Goal: Information Seeking & Learning: Learn about a topic

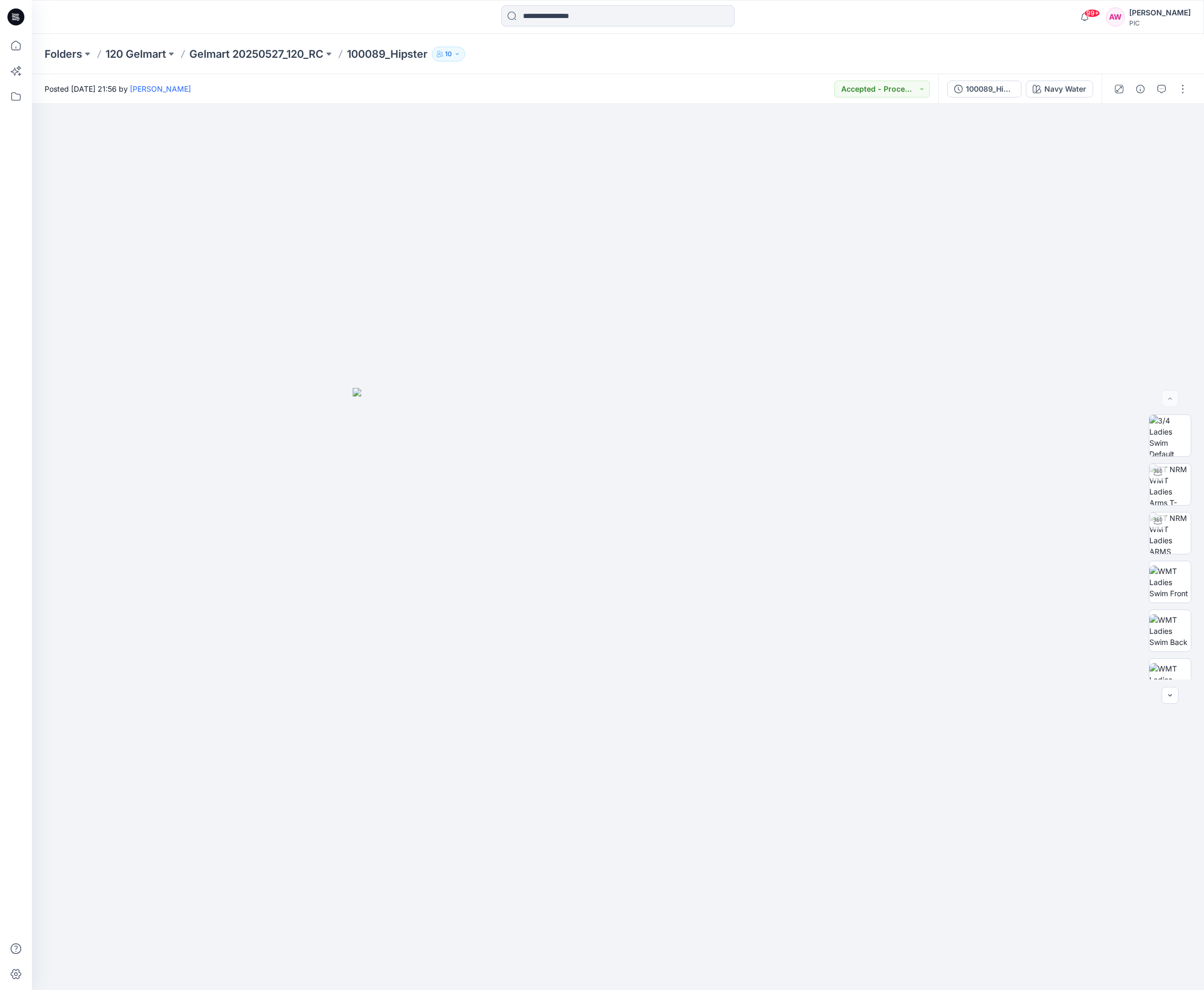
click at [227, 54] on p "Gelmart 20250527_120_RC" at bounding box center [256, 54] width 134 height 15
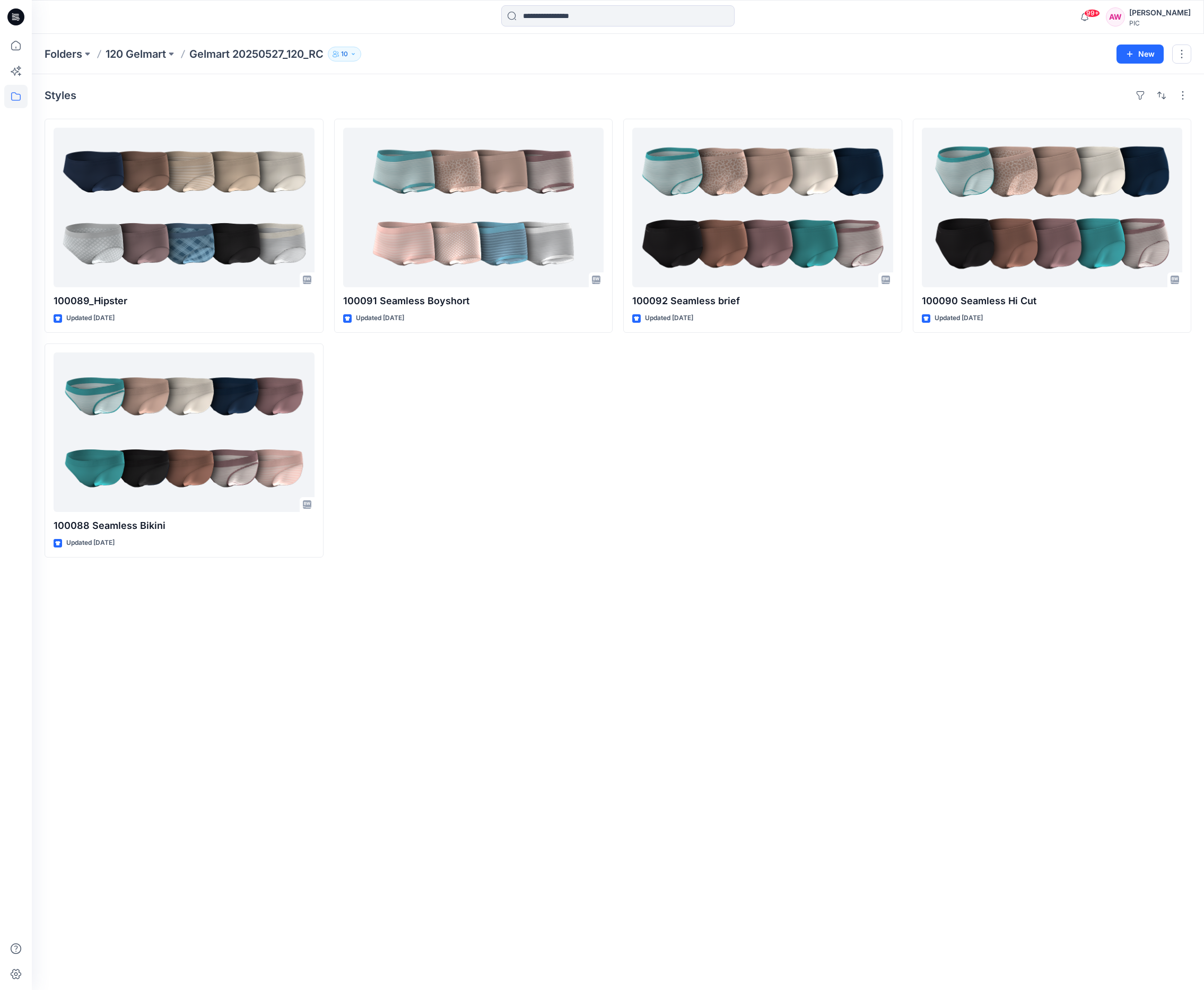
click at [146, 55] on p "120 Gelmart" at bounding box center [135, 54] width 60 height 15
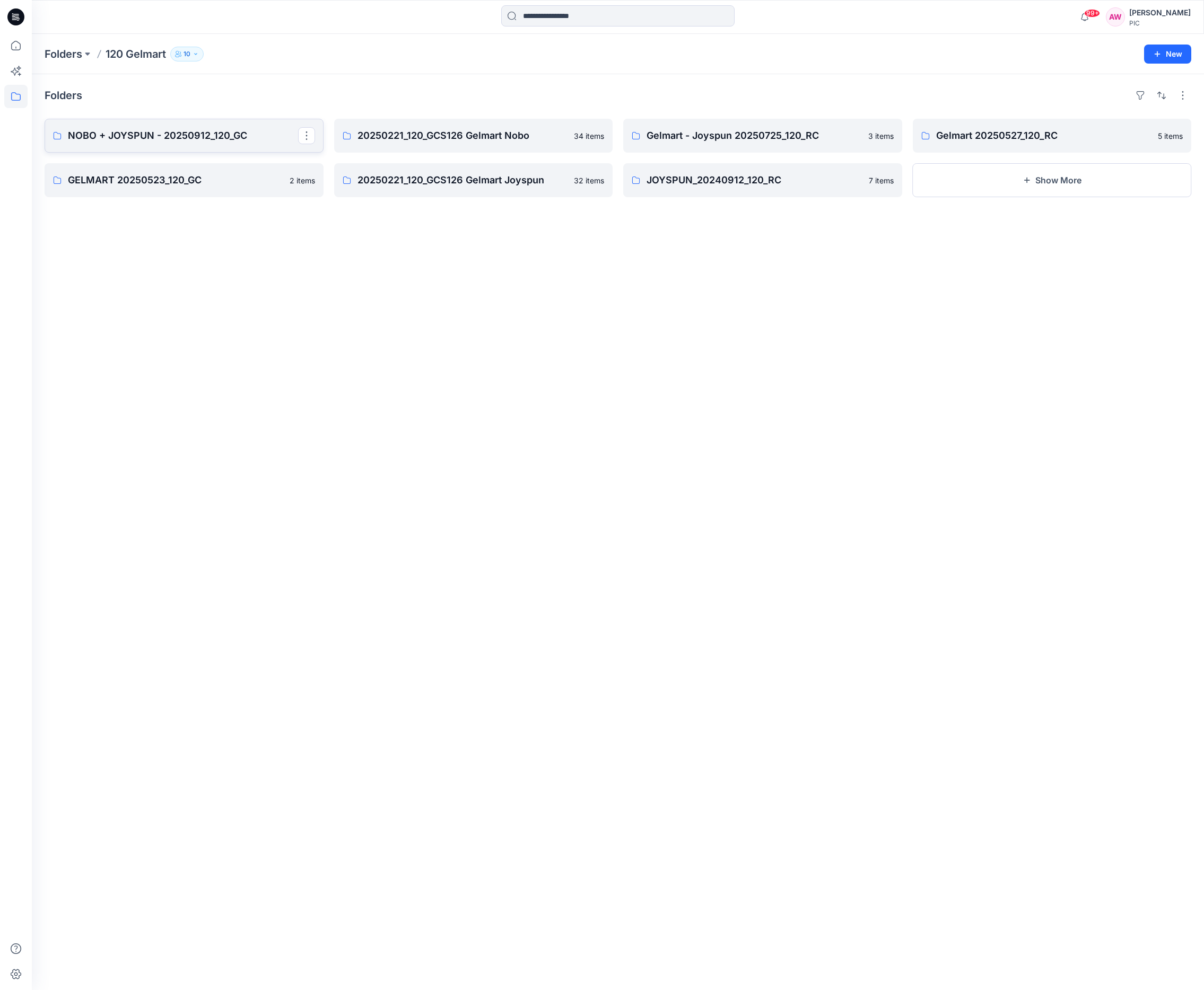
click at [179, 137] on p "NOBO + JOYSPUN - 20250912_120_GC" at bounding box center [183, 136] width 230 height 15
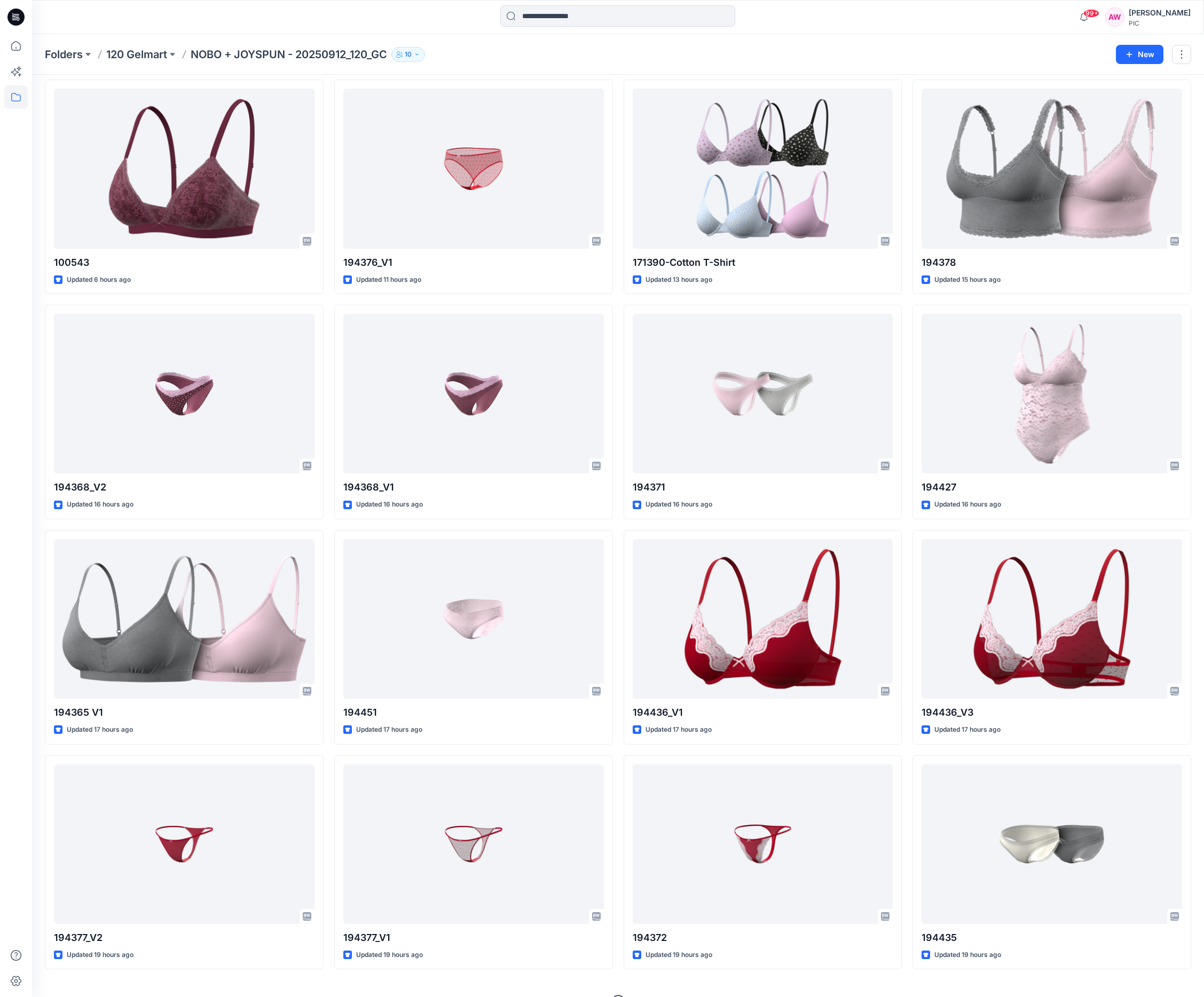
scroll to position [513, 0]
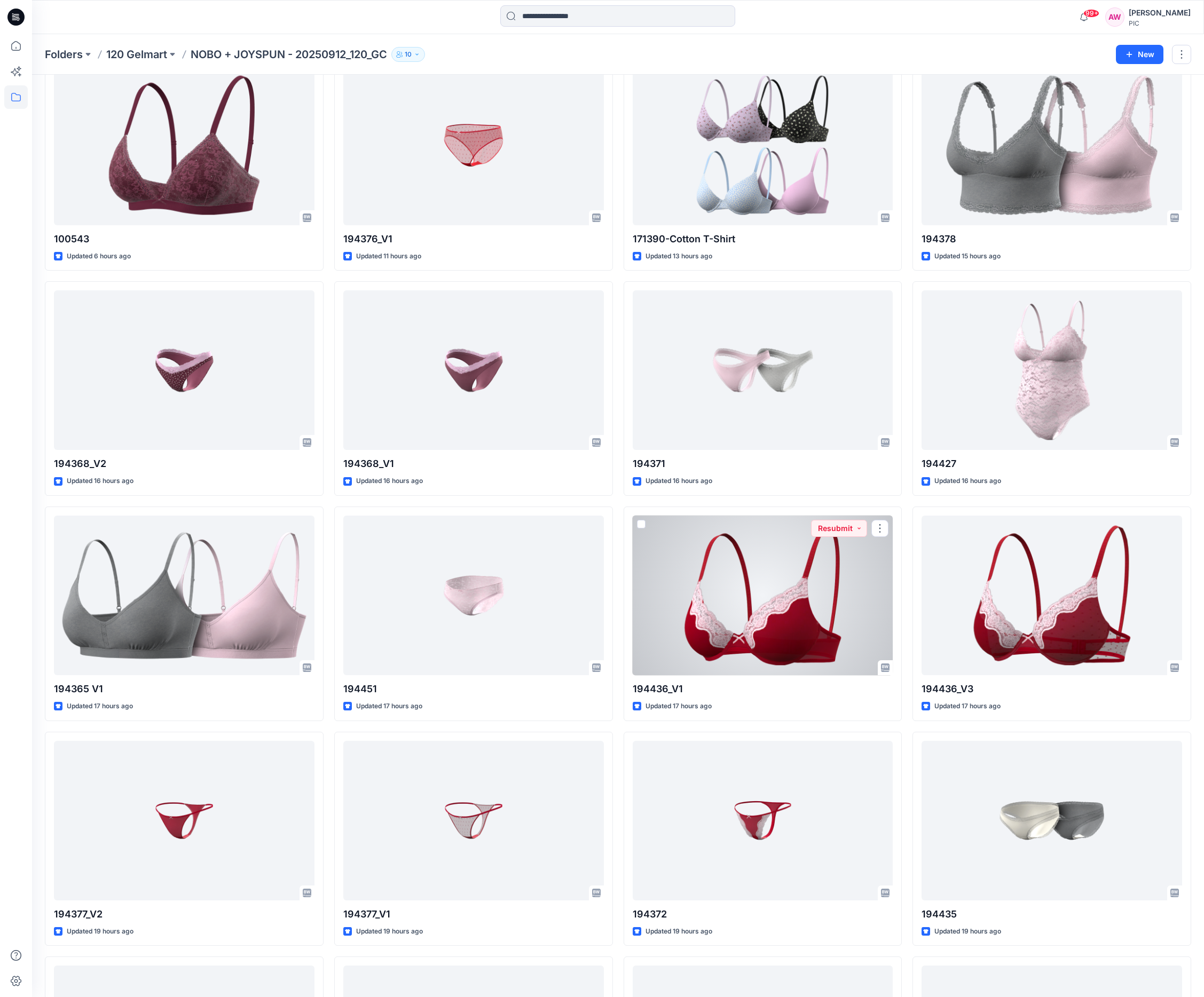
drag, startPoint x: 791, startPoint y: 595, endPoint x: 786, endPoint y: 596, distance: 5.1
click at [791, 594] on div at bounding box center [763, 596] width 261 height 160
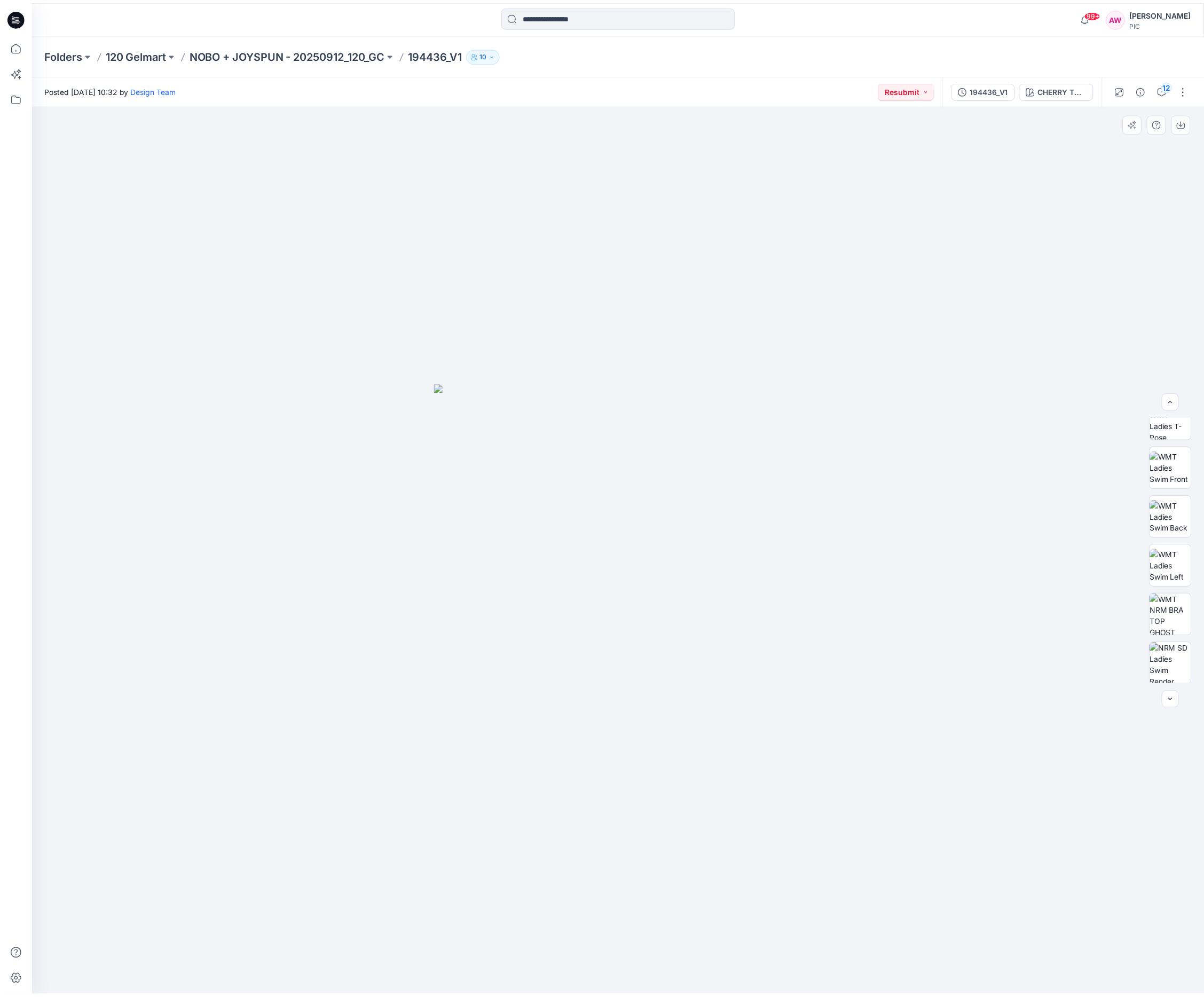
scroll to position [135, 0]
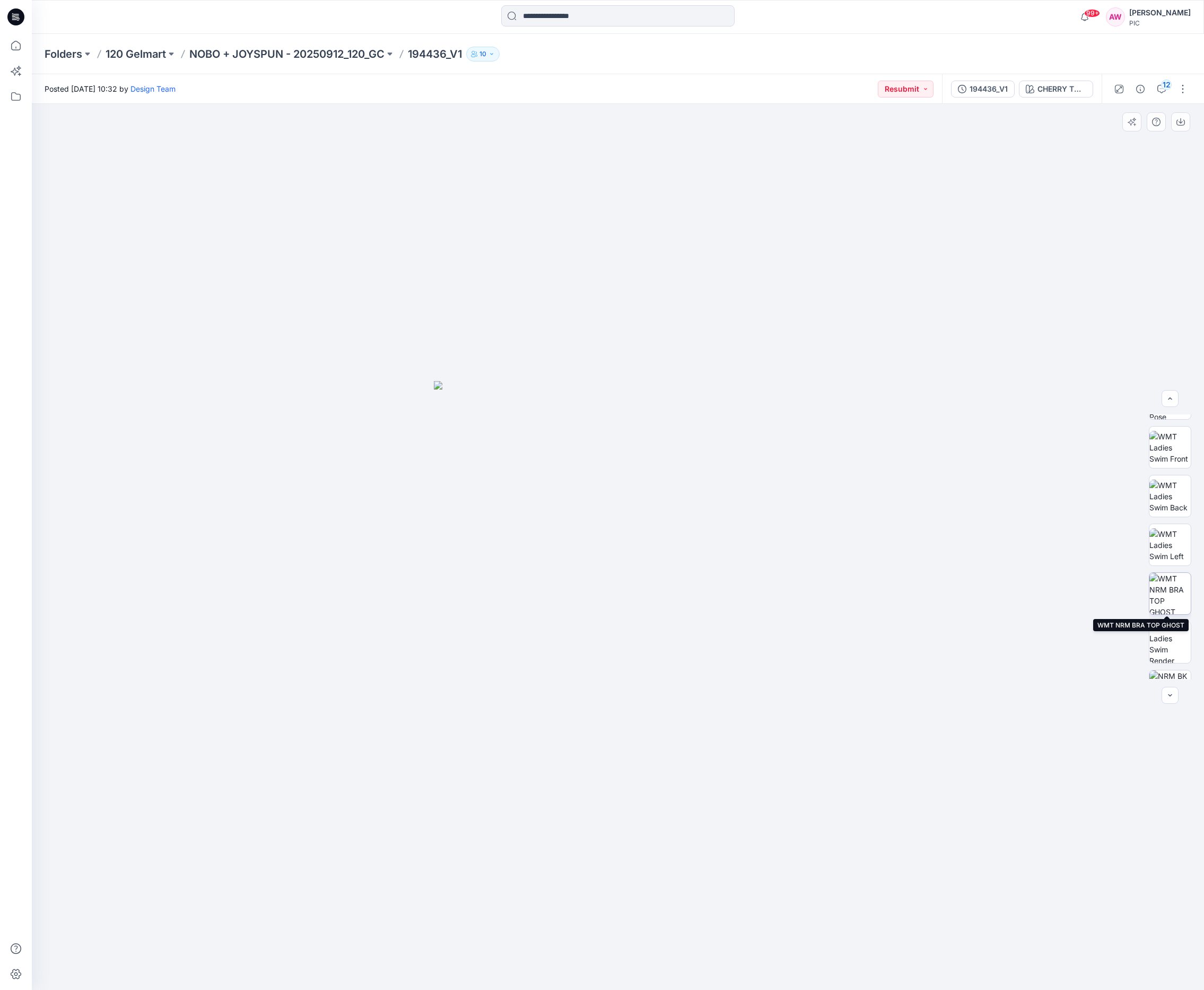
click at [1176, 595] on img at bounding box center [1170, 594] width 42 height 42
click at [1184, 125] on icon "button" at bounding box center [1180, 122] width 8 height 8
click at [1056, 85] on div "CHERRY TOMATO" at bounding box center [1061, 89] width 49 height 12
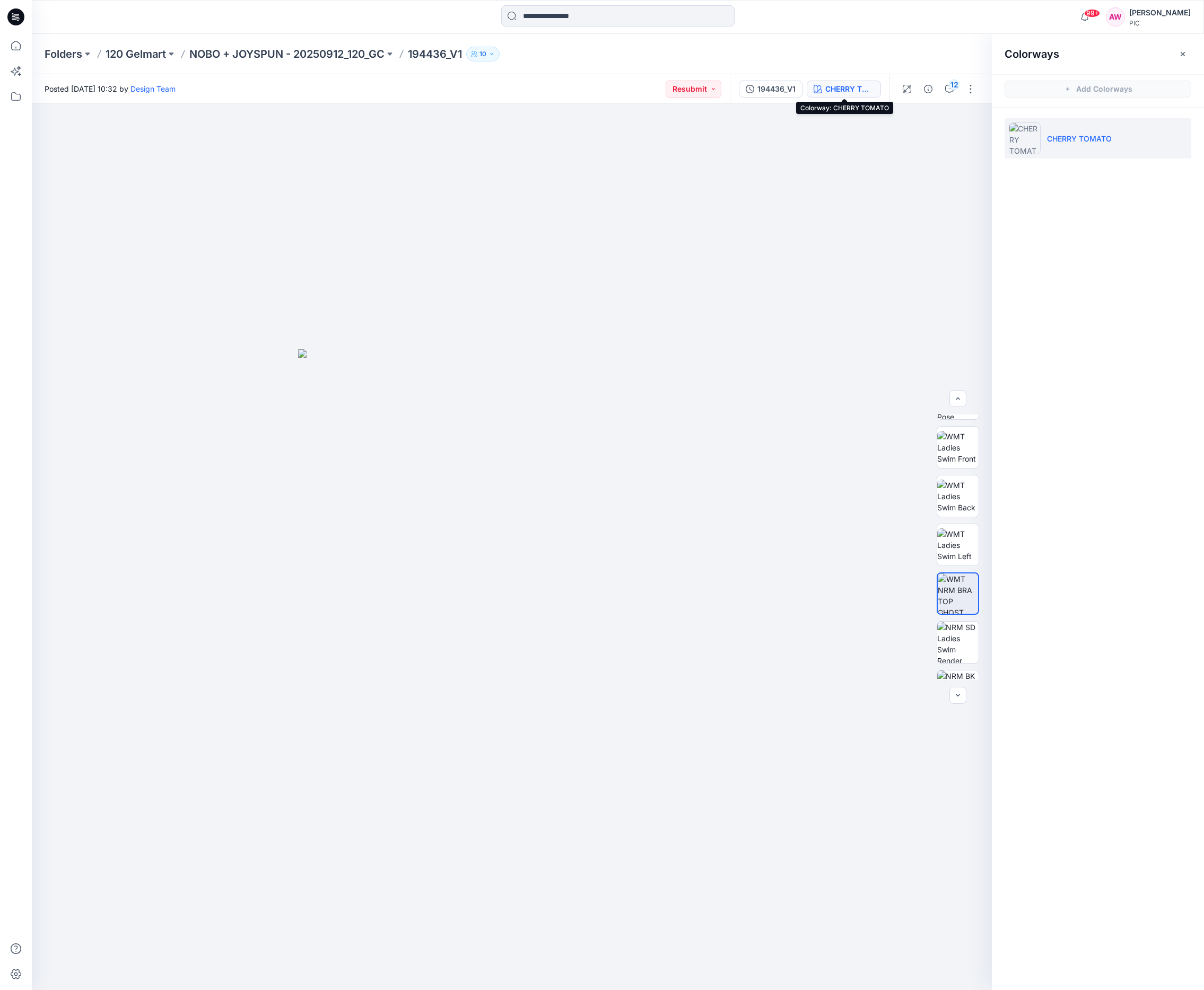
drag, startPoint x: 855, startPoint y: 88, endPoint x: 851, endPoint y: 85, distance: 5.0
click at [855, 88] on div "CHERRY TOMATO" at bounding box center [850, 89] width 49 height 12
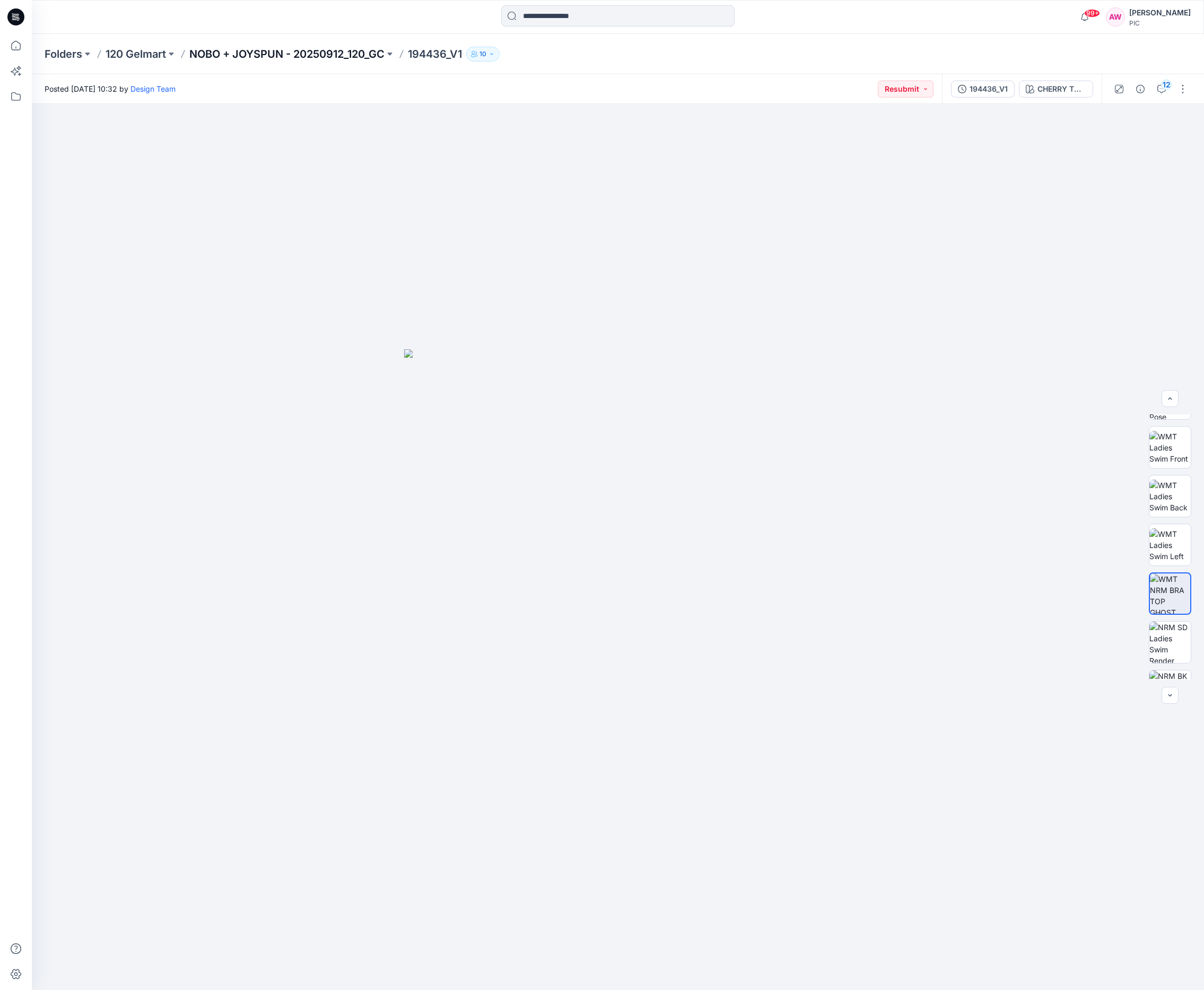
click at [297, 52] on p "NOBO + JOYSPUN - 20250912_120_GC" at bounding box center [287, 54] width 195 height 15
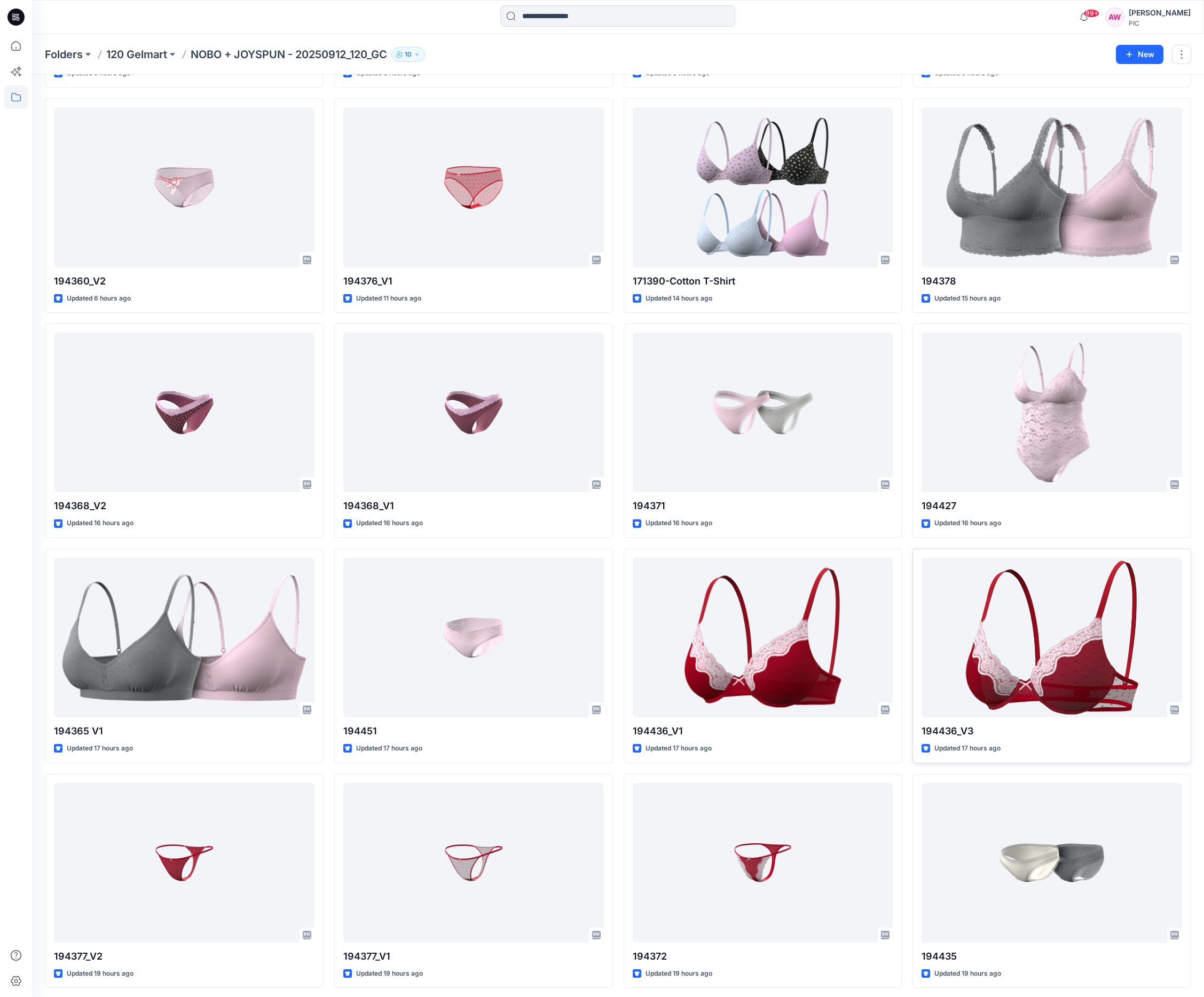
scroll to position [481, 0]
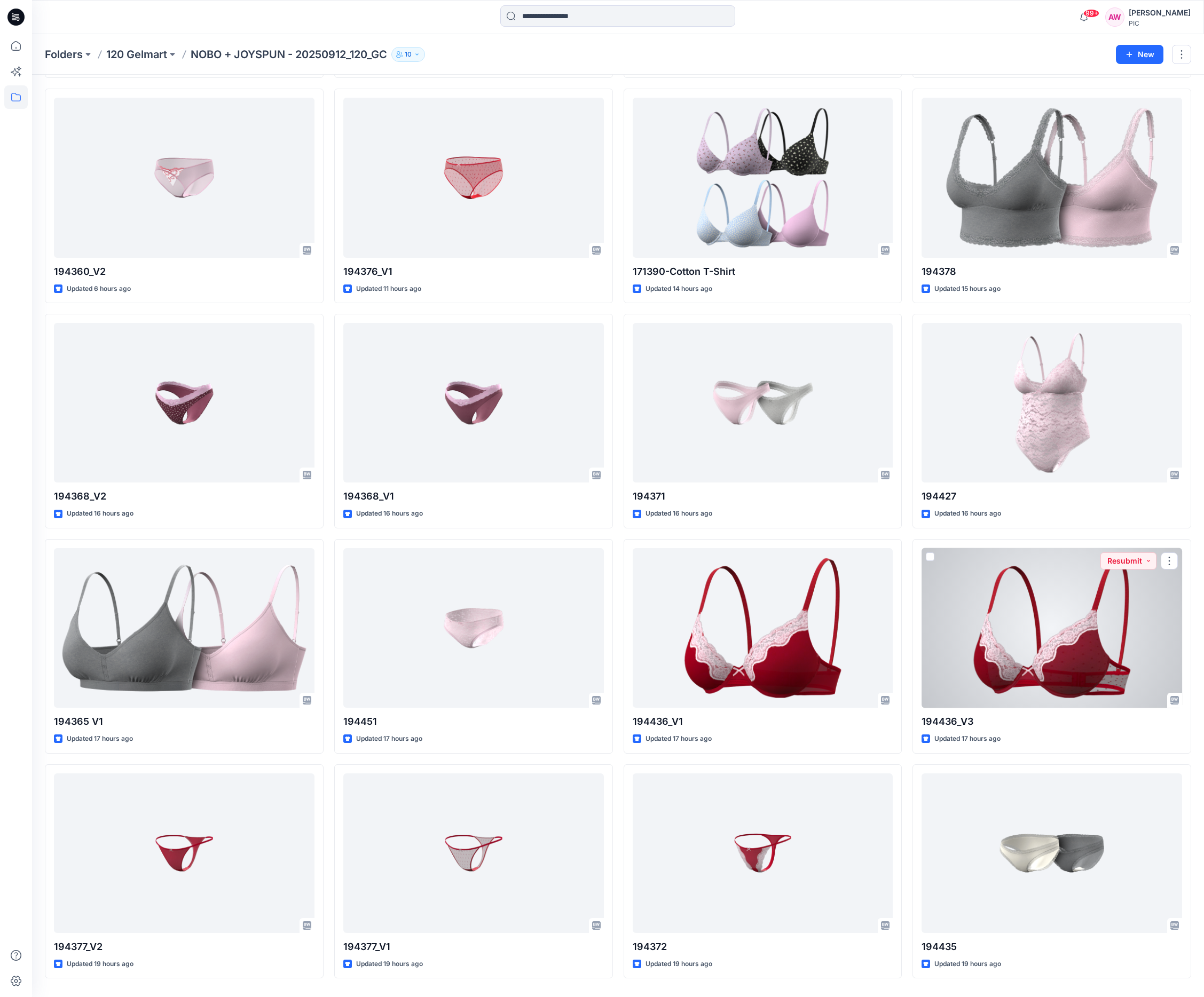
click at [1034, 653] on div at bounding box center [1052, 629] width 261 height 160
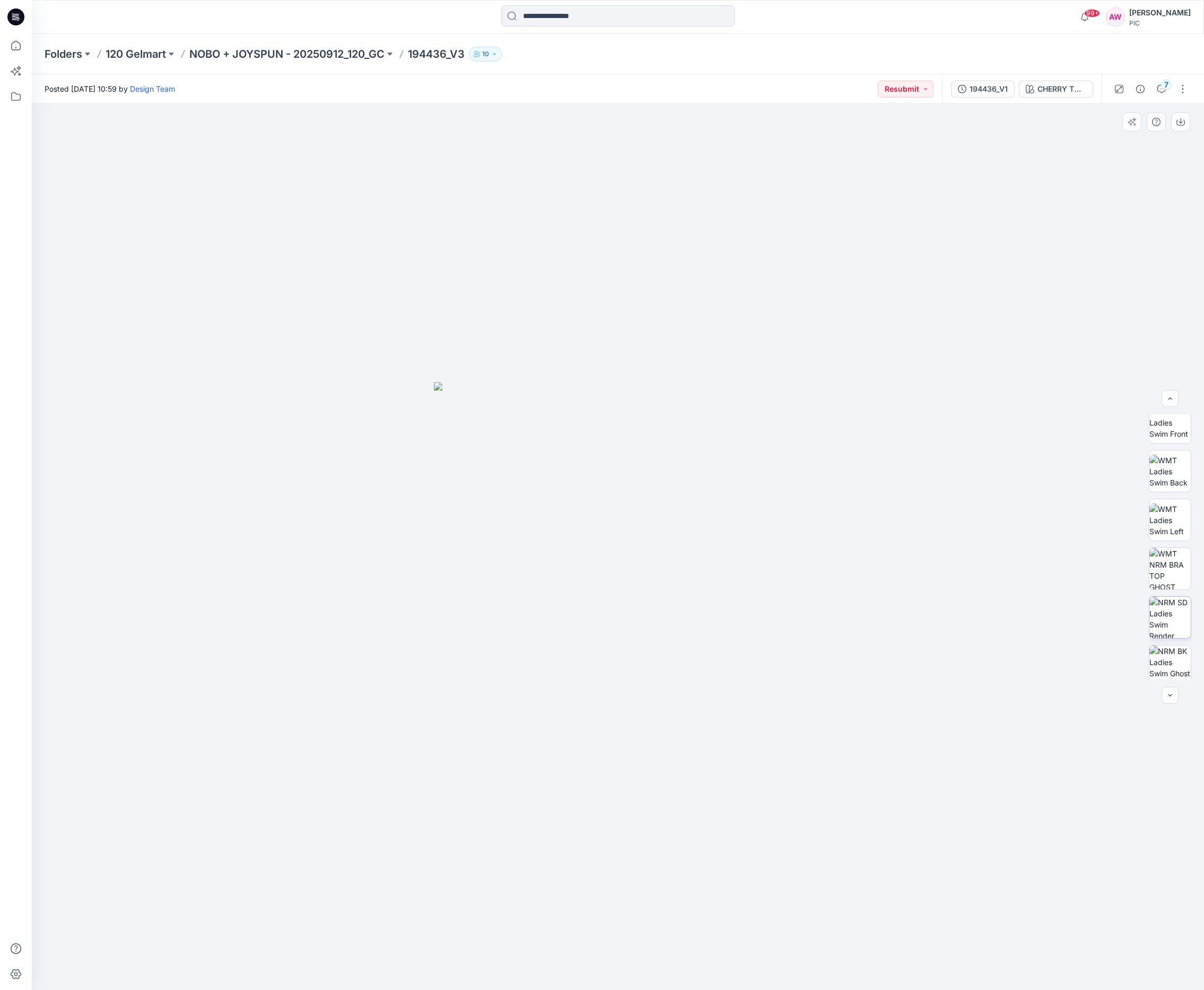
scroll to position [161, 0]
click at [1177, 578] on img at bounding box center [1170, 568] width 42 height 42
click at [1182, 119] on icon "button" at bounding box center [1180, 122] width 8 height 8
drag, startPoint x: 1194, startPoint y: 566, endPoint x: 1191, endPoint y: 589, distance: 23.2
click at [1195, 593] on div at bounding box center [1169, 547] width 68 height 265
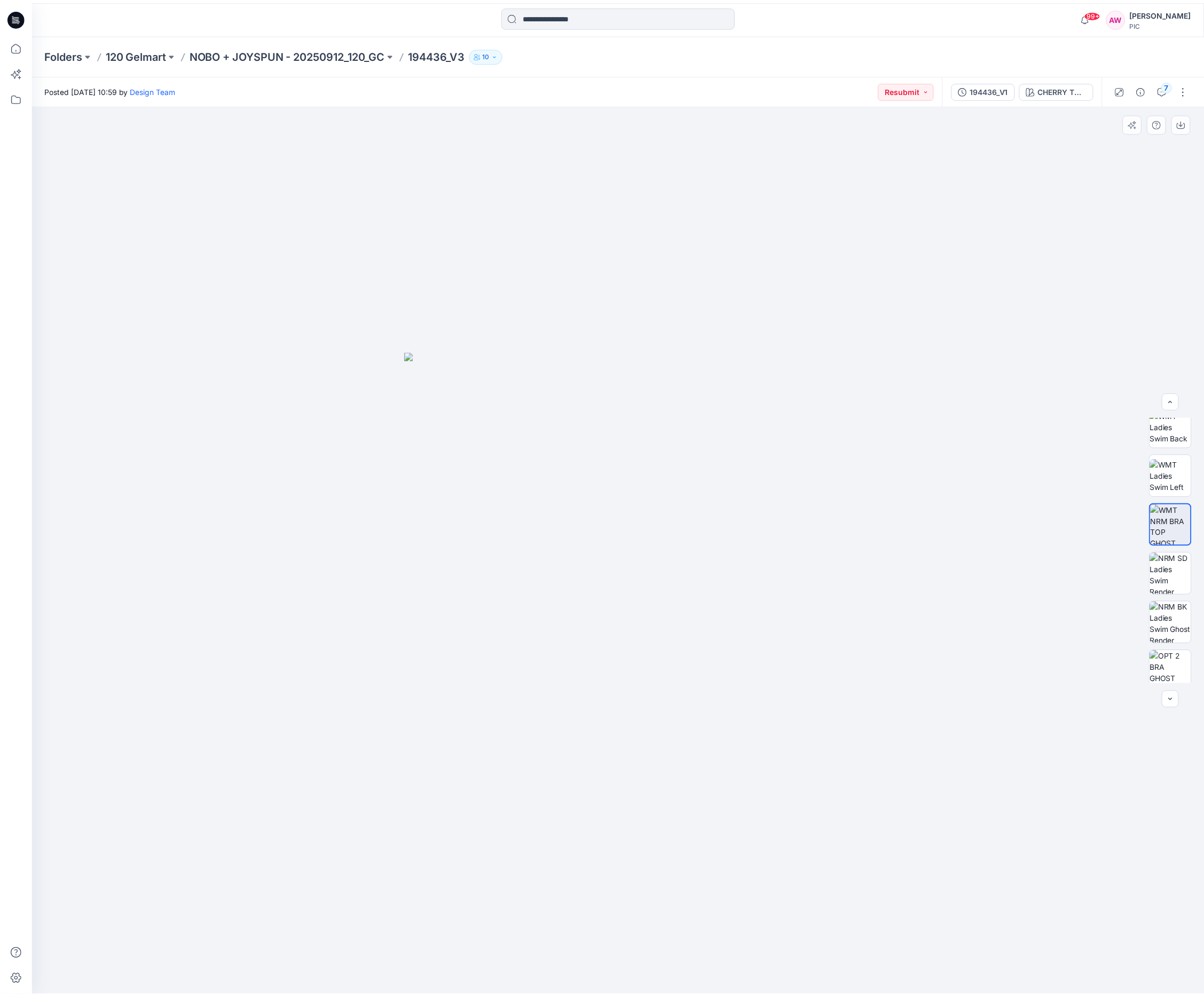
scroll to position [217, 0]
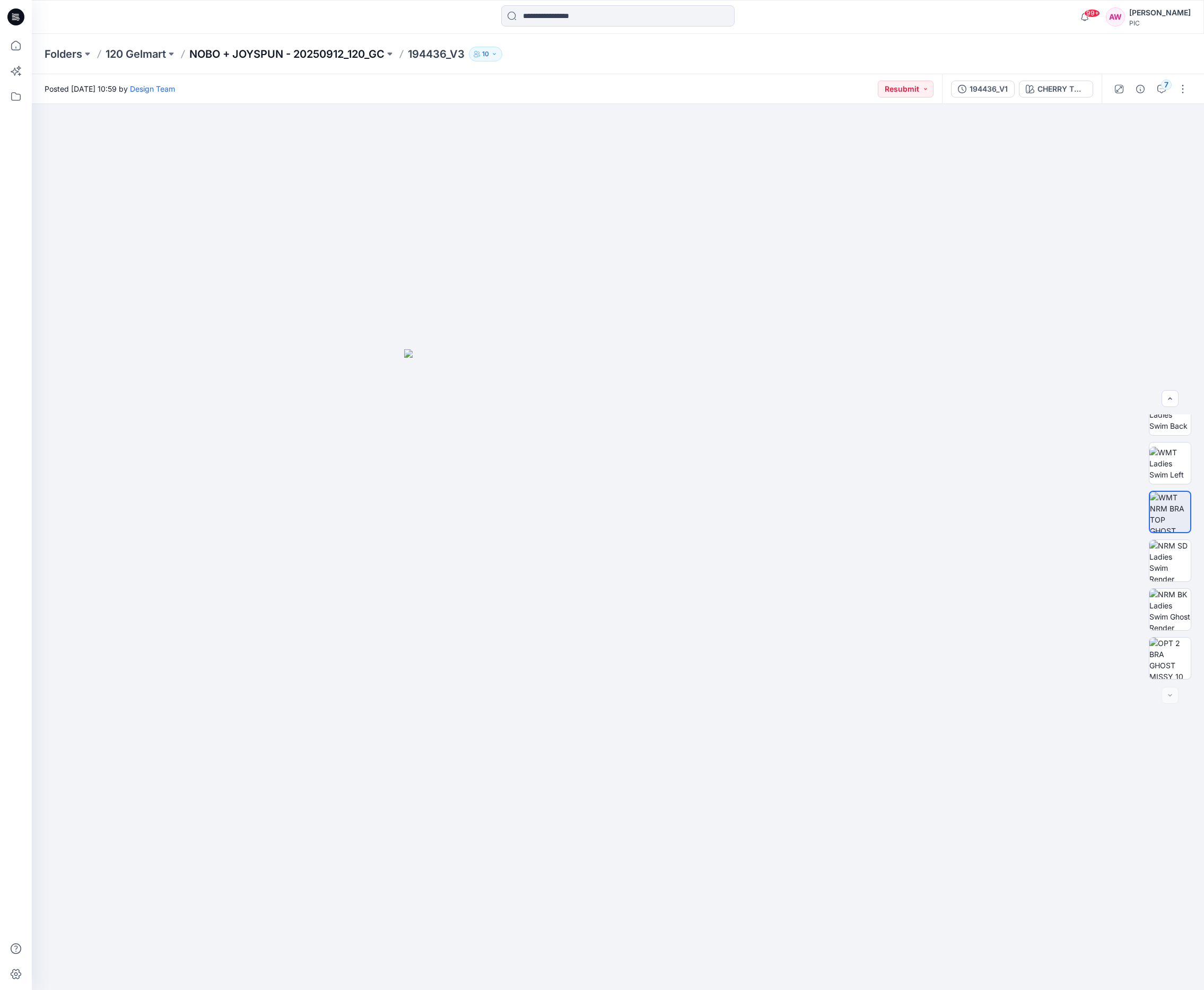
click at [321, 53] on p "NOBO + JOYSPUN - 20250912_120_GC" at bounding box center [287, 54] width 195 height 15
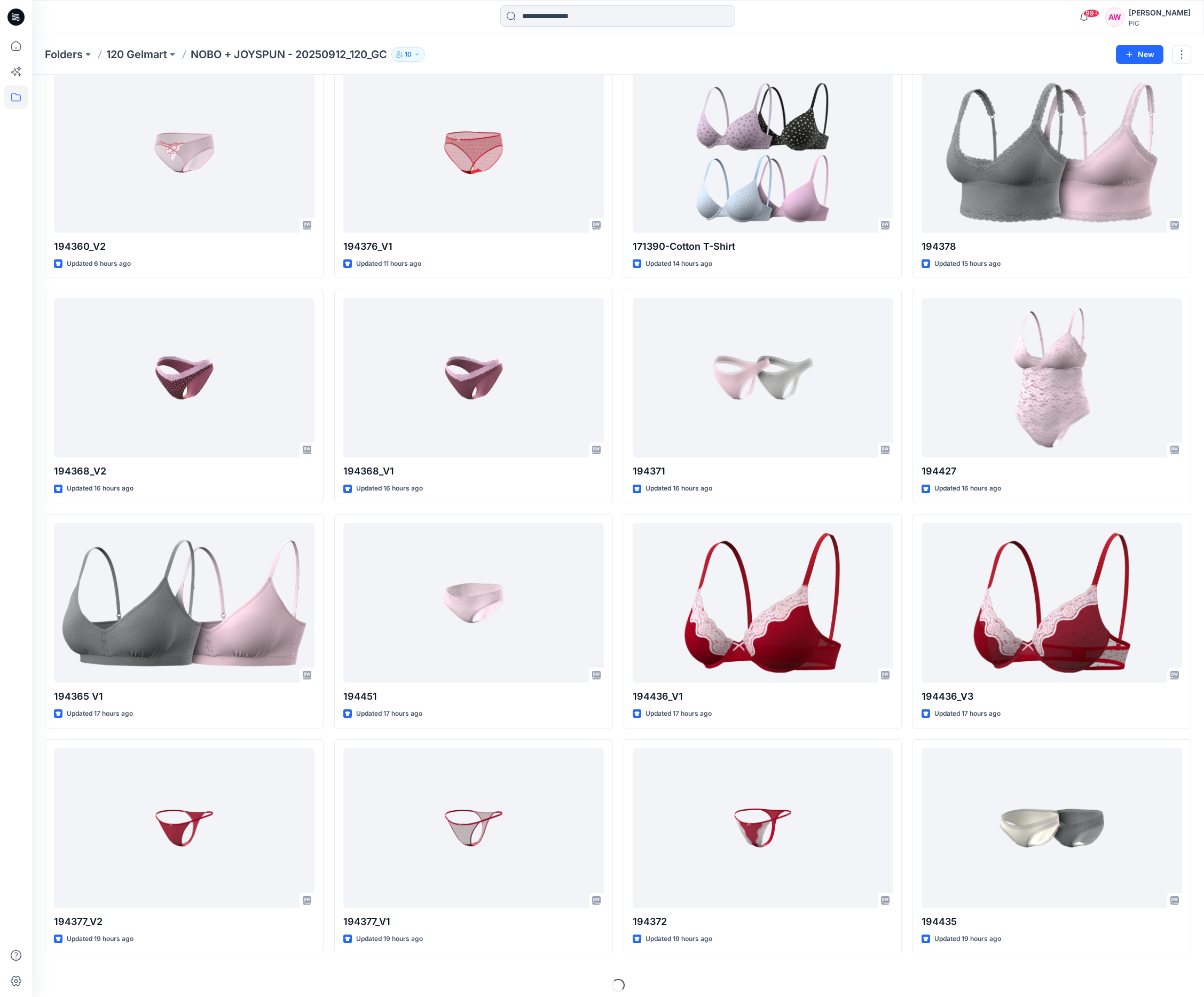
scroll to position [513, 0]
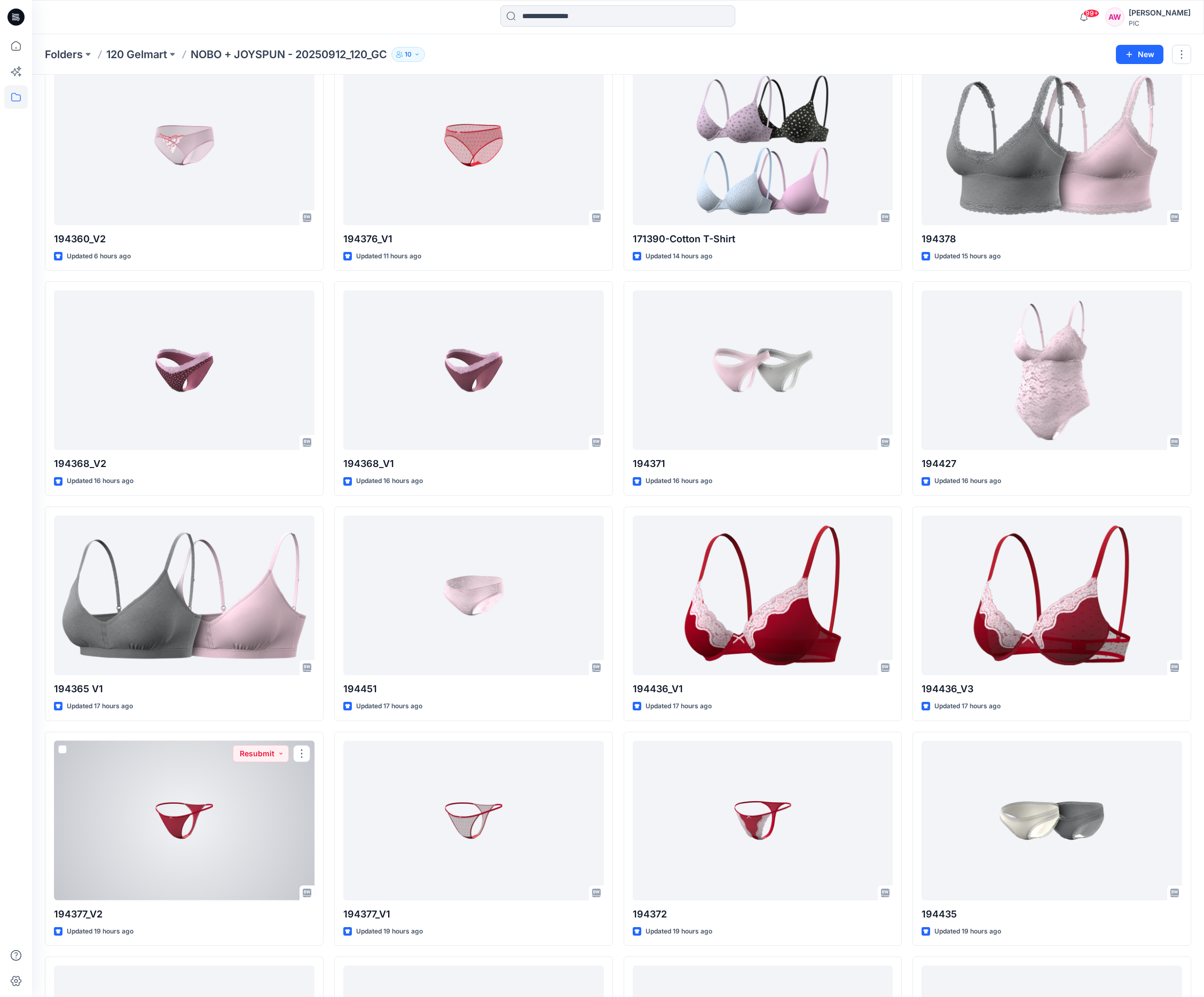
click at [195, 840] on div at bounding box center [184, 821] width 261 height 160
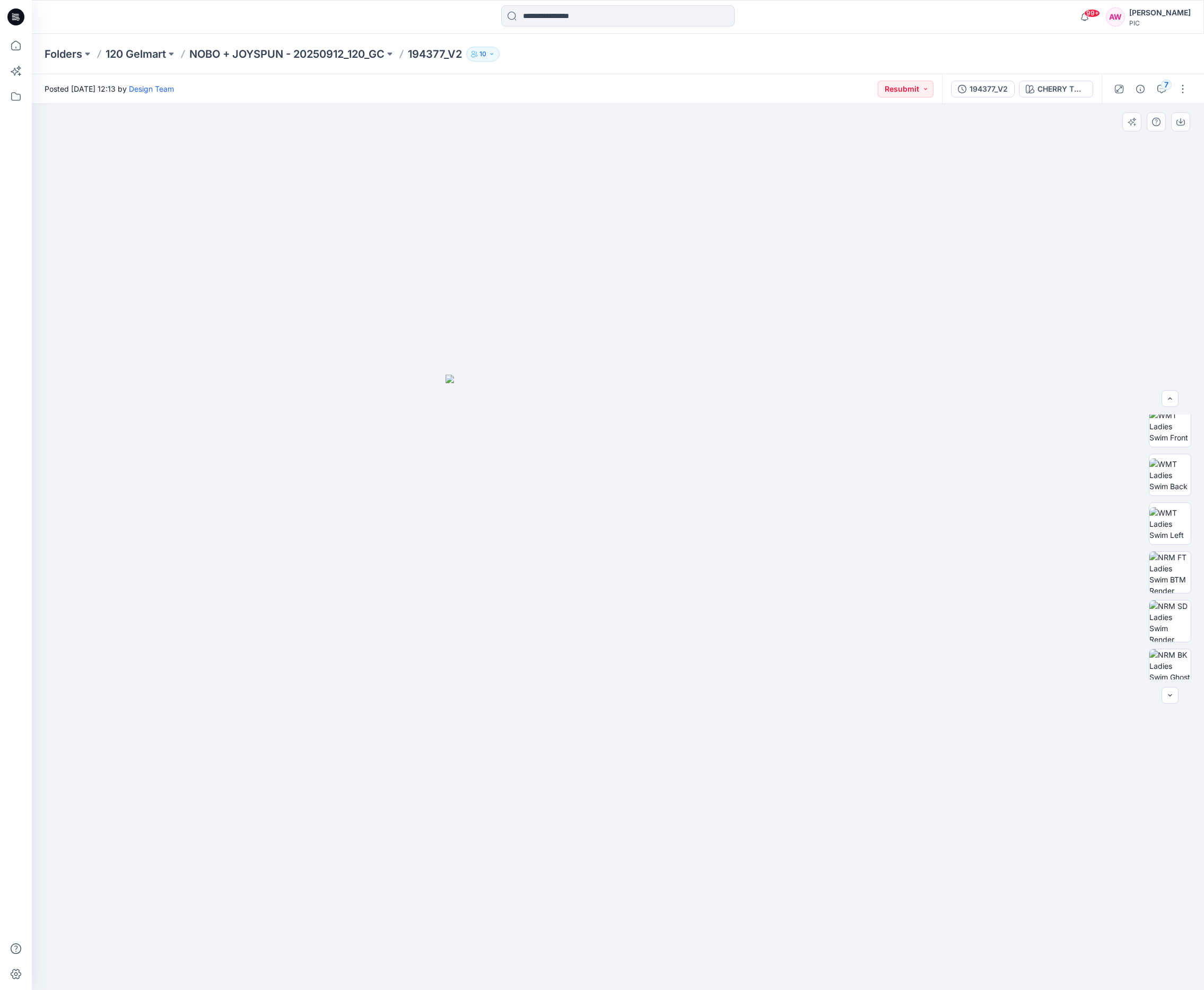
scroll to position [164, 0]
click at [1171, 567] on img at bounding box center [1170, 565] width 42 height 42
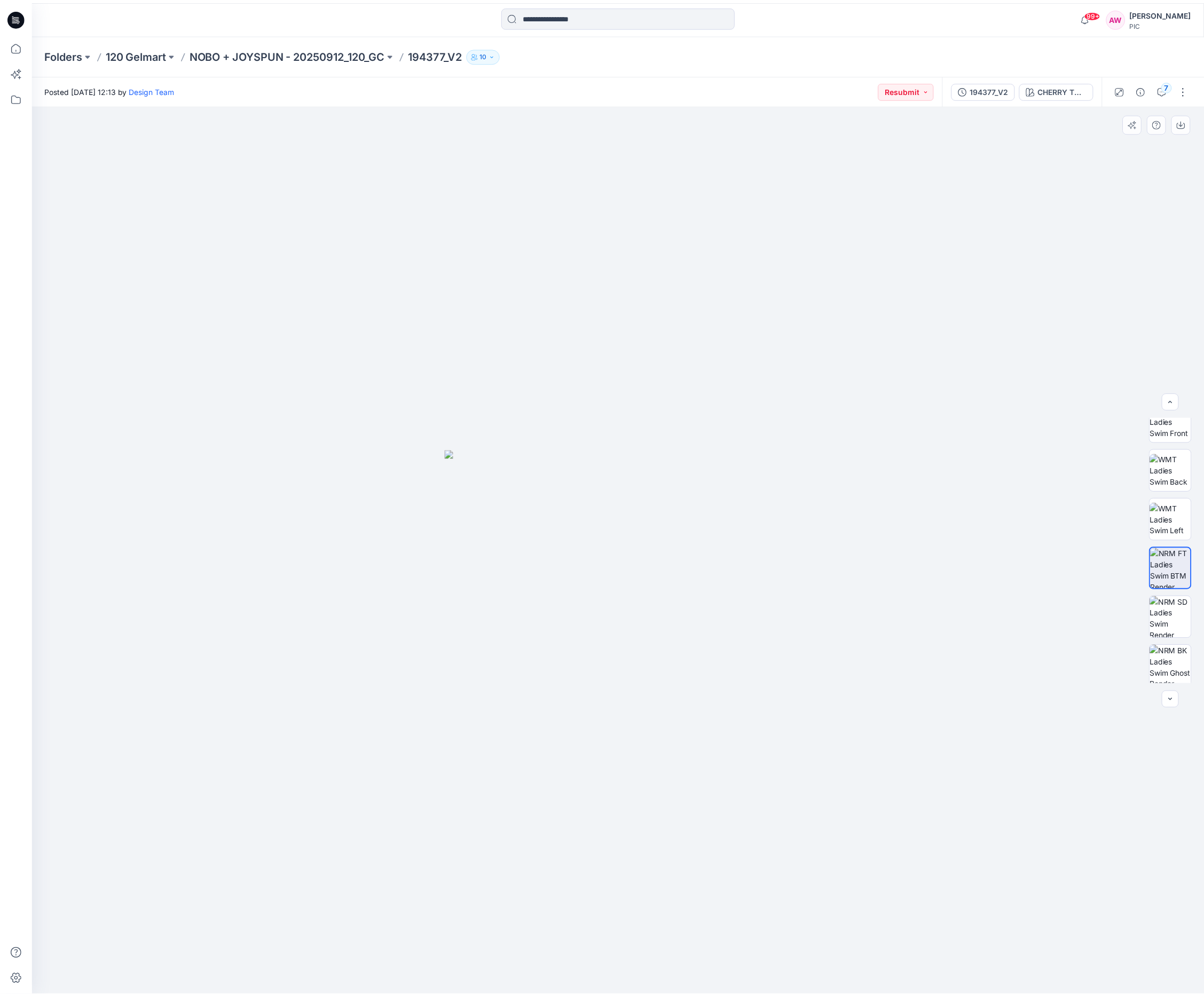
scroll to position [169, 0]
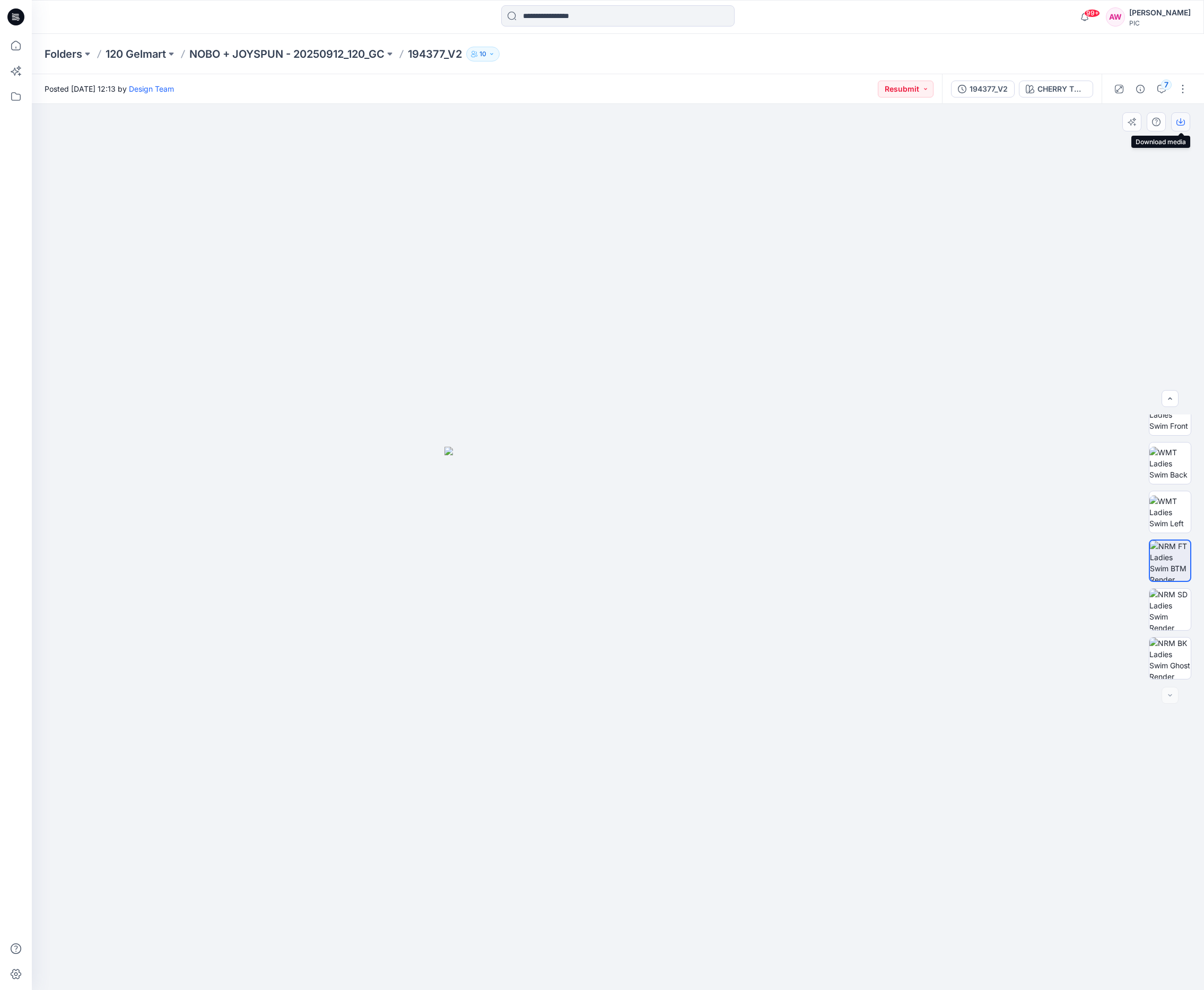
click at [1182, 118] on icon "button" at bounding box center [1180, 122] width 8 height 8
click at [309, 55] on p "NOBO + JOYSPUN - 20250912_120_GC" at bounding box center [287, 54] width 195 height 15
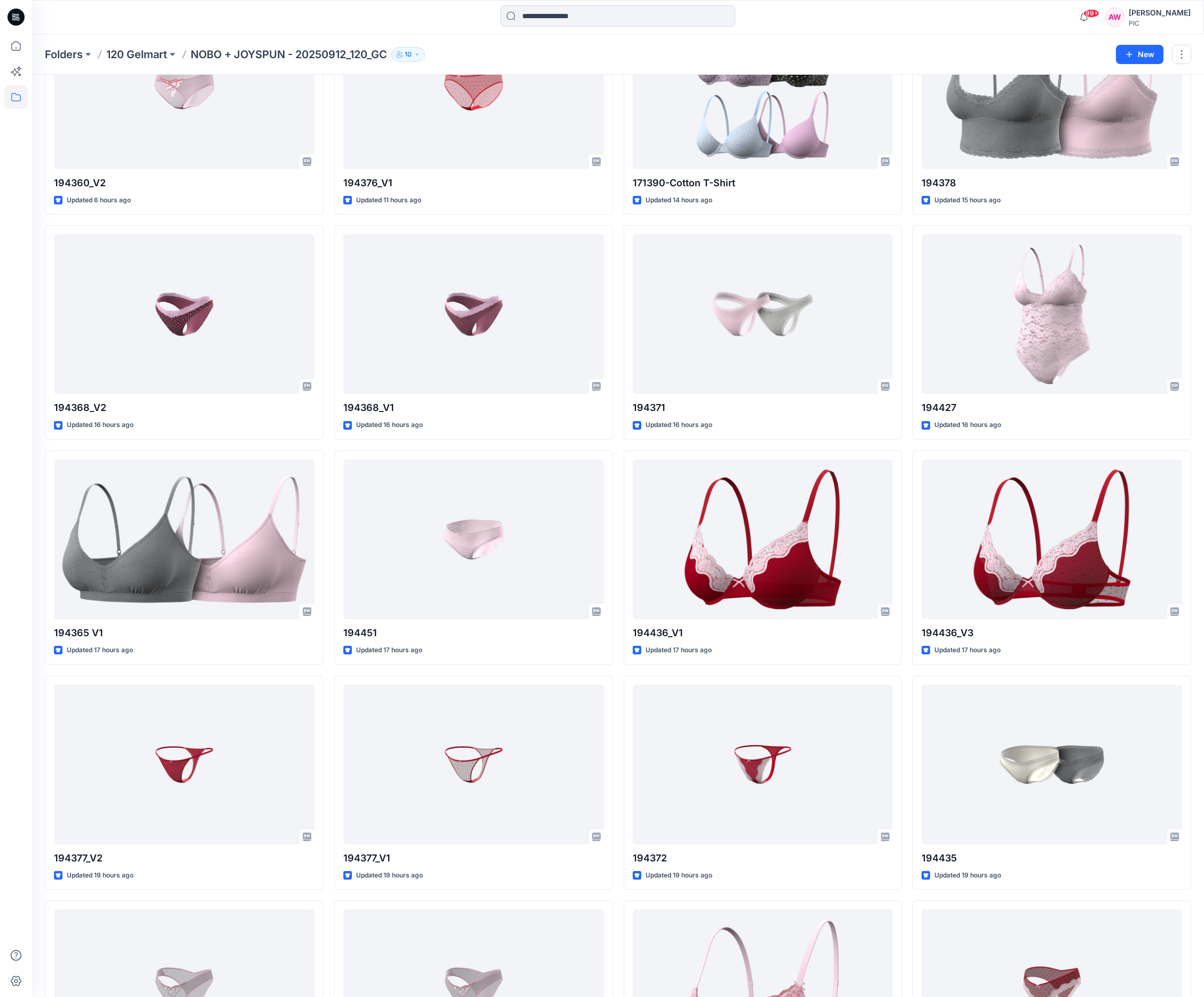
scroll to position [581, 0]
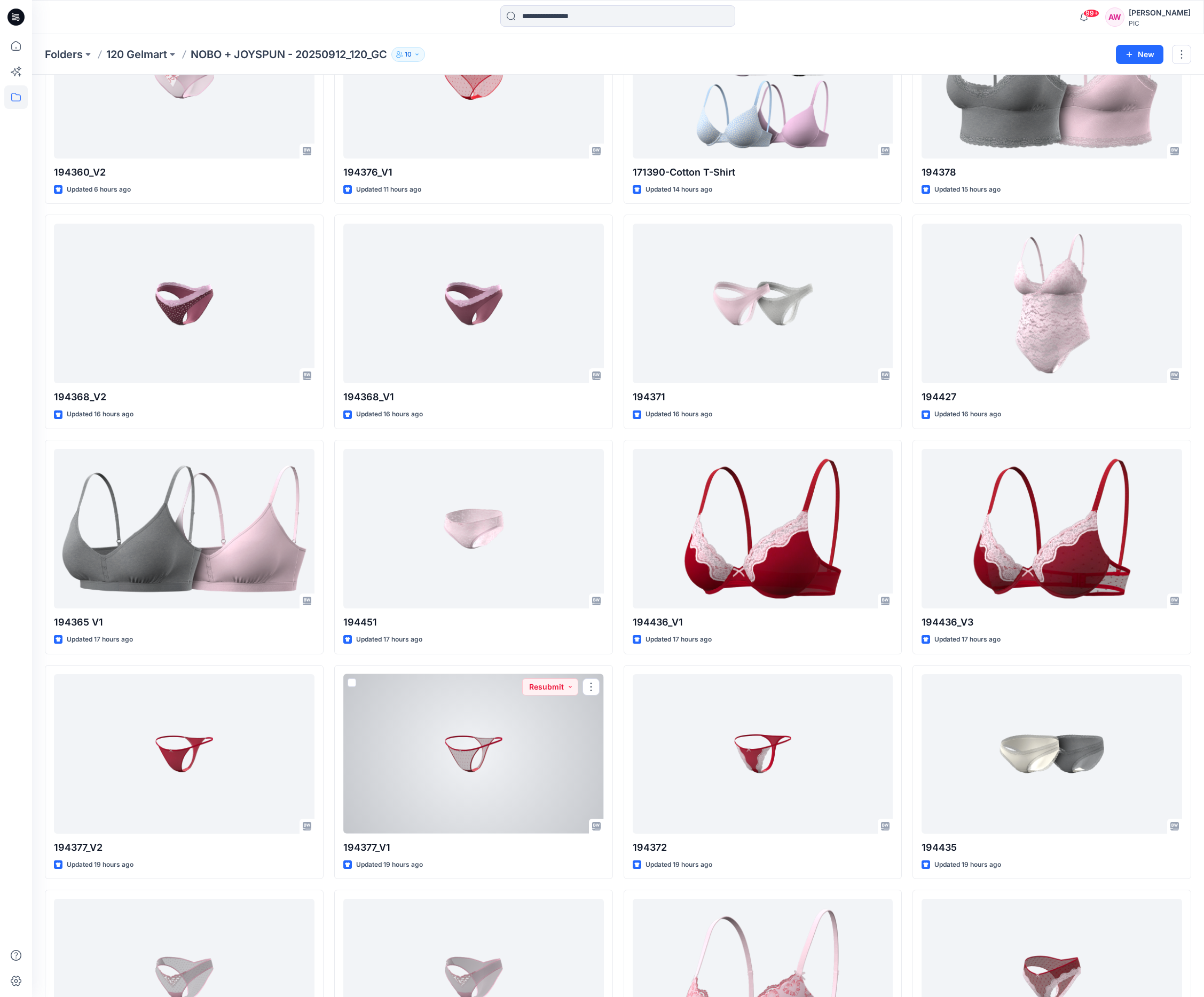
click at [463, 762] on div at bounding box center [473, 754] width 261 height 160
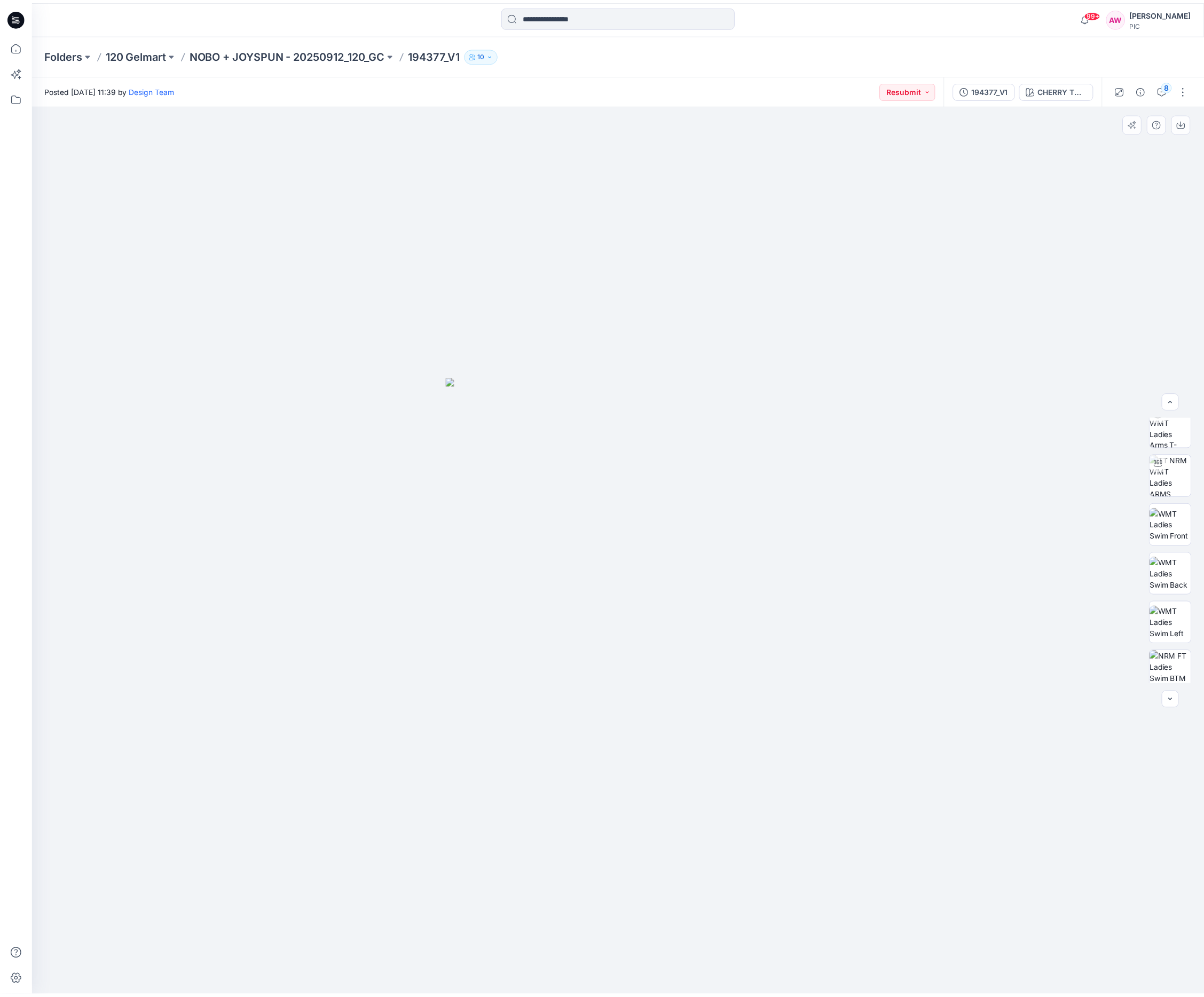
scroll to position [149, 0]
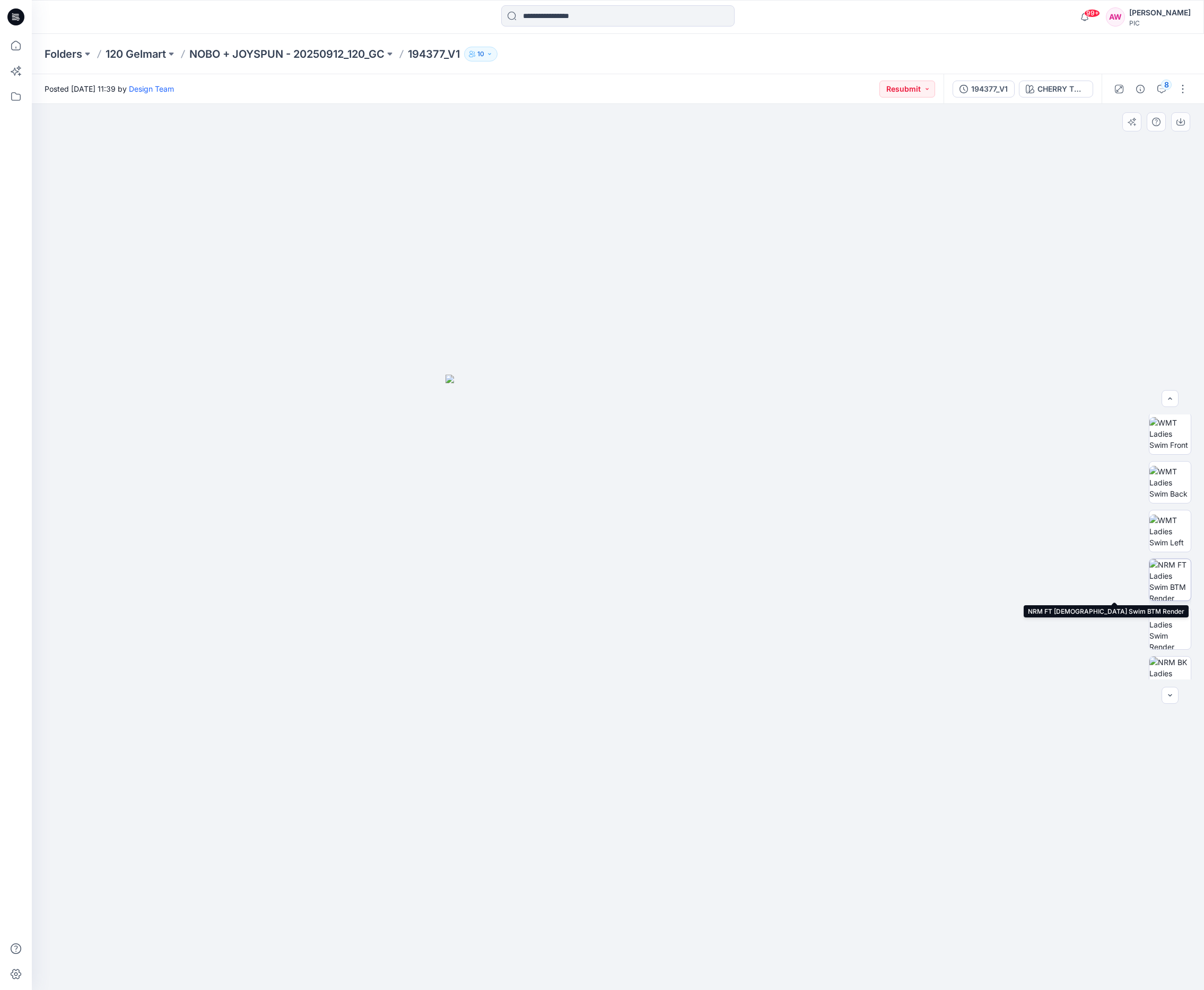
click at [1172, 577] on img at bounding box center [1170, 580] width 42 height 42
click at [1184, 122] on button "button" at bounding box center [1180, 122] width 19 height 19
click at [265, 53] on p "NOBO + JOYSPUN - 20250912_120_GC" at bounding box center [287, 54] width 195 height 15
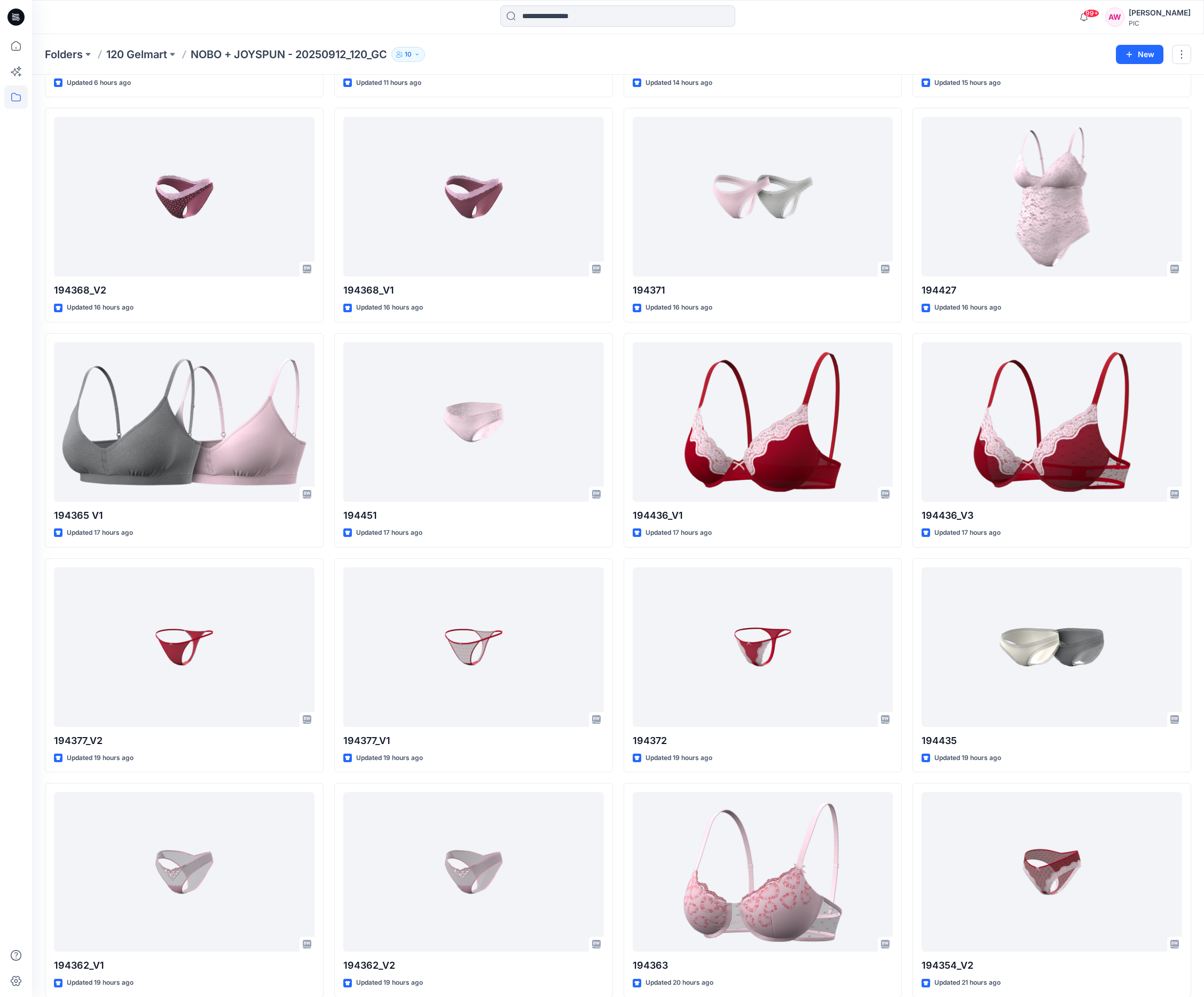
scroll to position [749, 0]
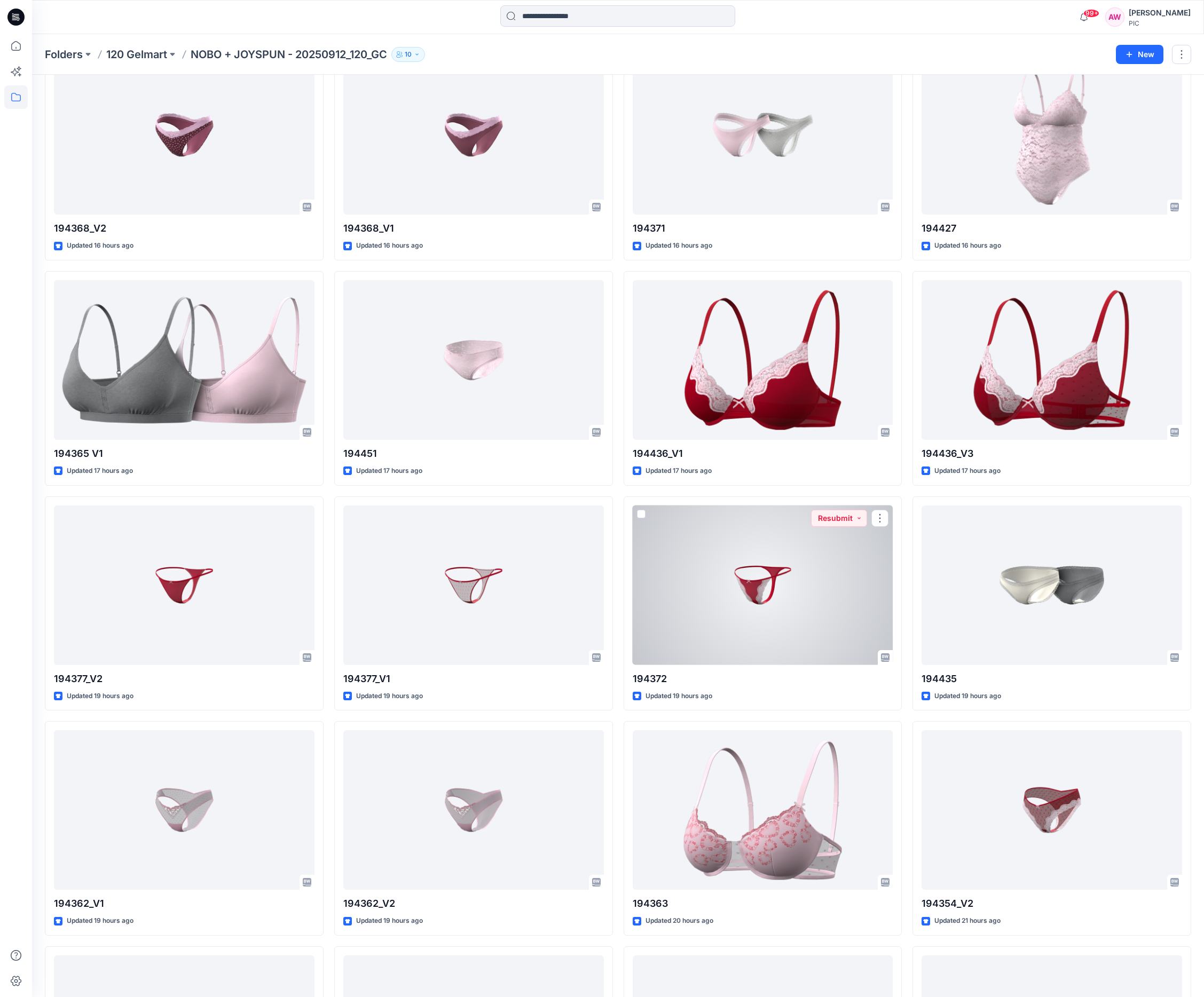
drag, startPoint x: 762, startPoint y: 581, endPoint x: 752, endPoint y: 588, distance: 12.2
click at [762, 581] on div at bounding box center [763, 586] width 261 height 160
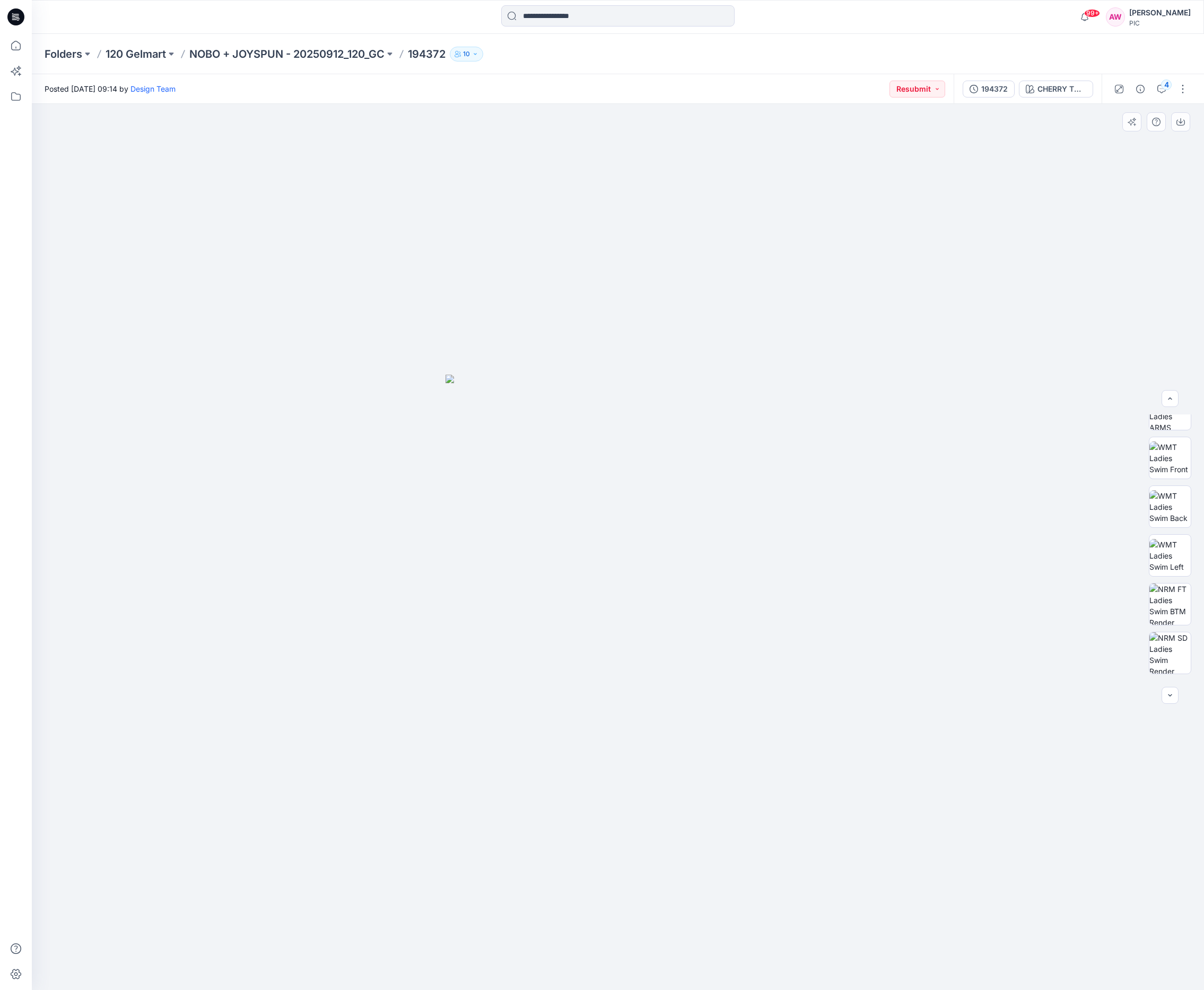
scroll to position [125, 0]
click at [1171, 606] on img at bounding box center [1170, 603] width 42 height 42
click at [1182, 123] on icon "button" at bounding box center [1180, 122] width 8 height 8
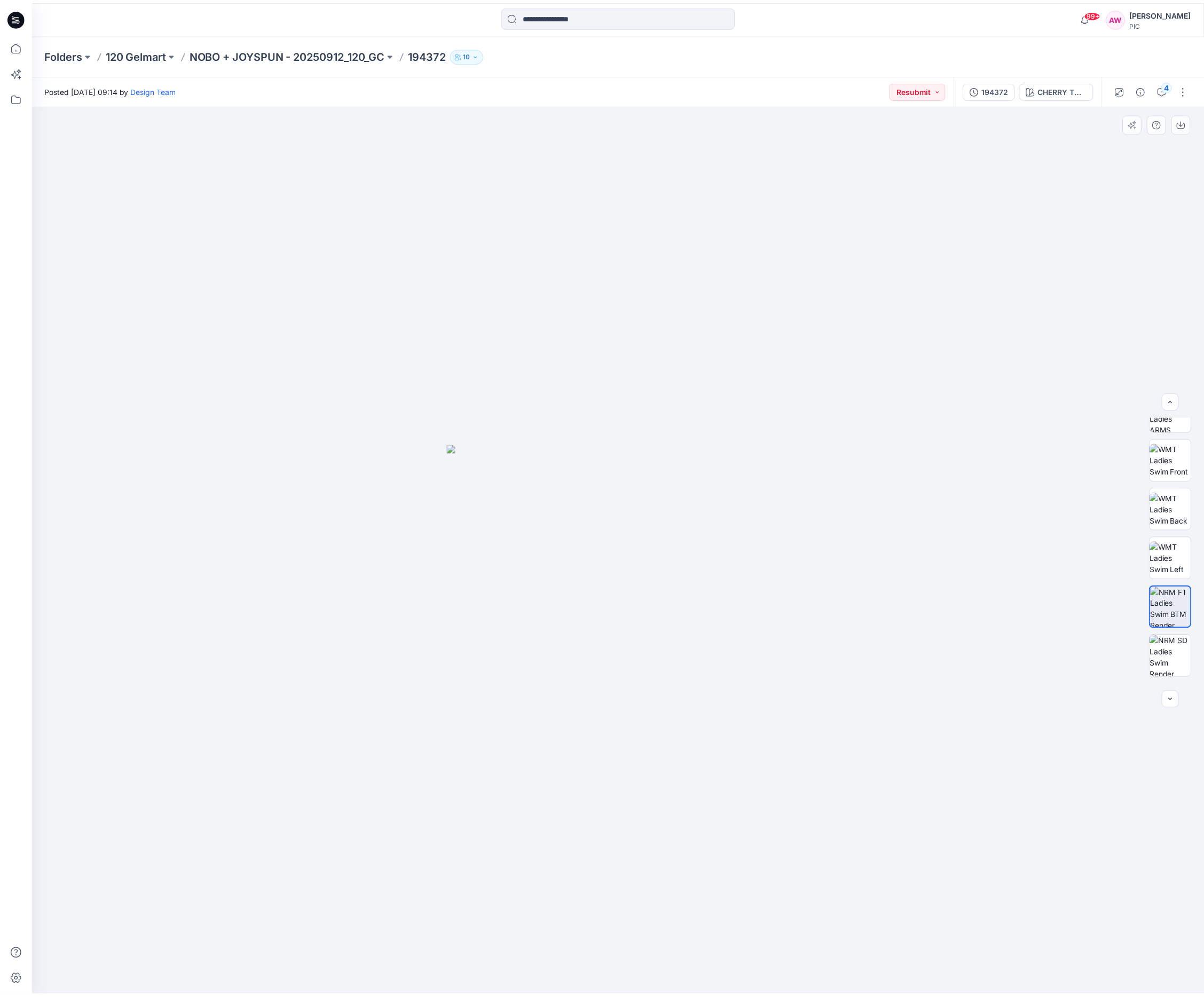
scroll to position [169, 0]
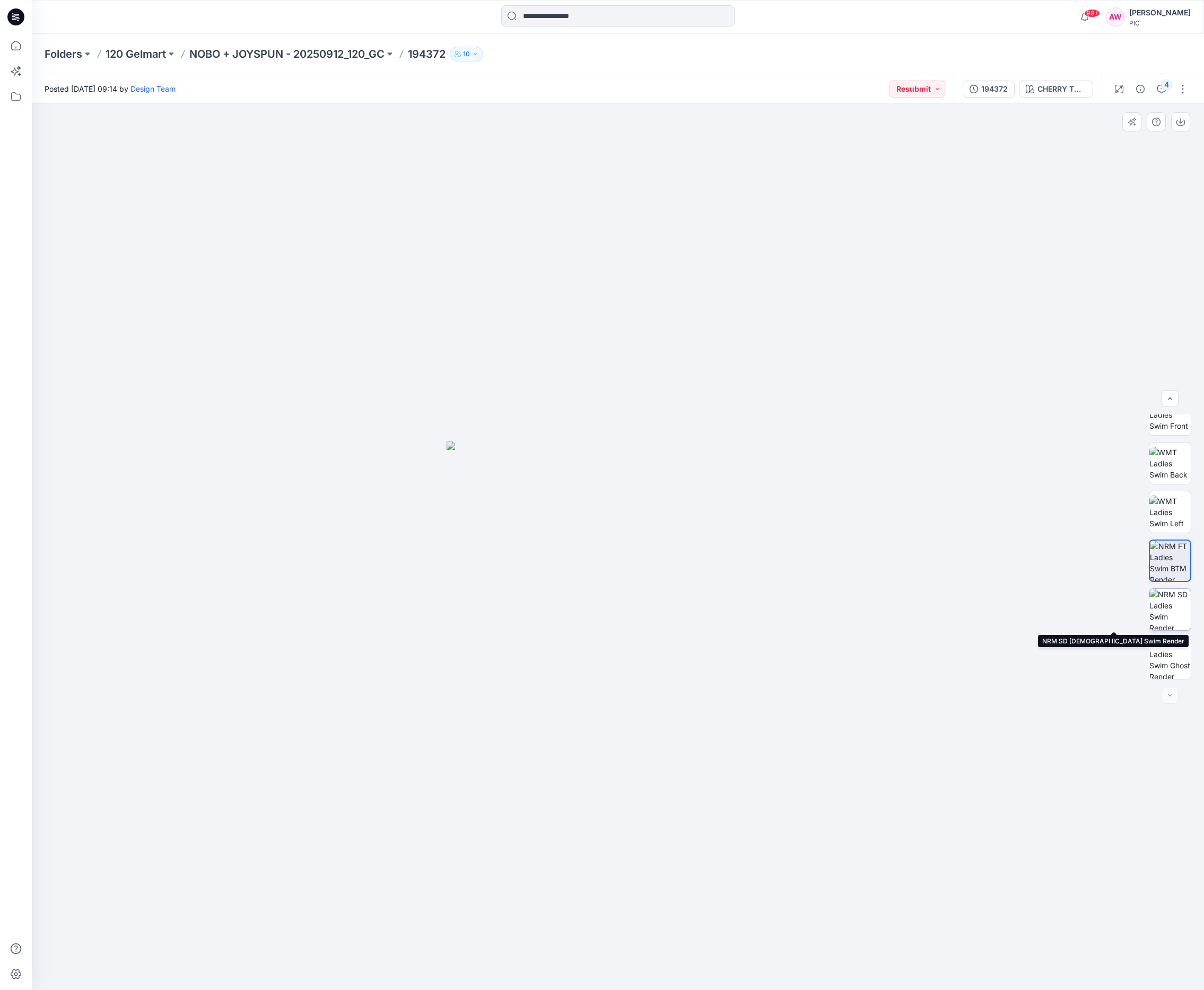
click at [1172, 614] on img at bounding box center [1170, 610] width 42 height 42
click at [1171, 659] on img at bounding box center [1170, 658] width 42 height 42
click at [366, 55] on p "NOBO + JOYSPUN - 20250912_120_GC" at bounding box center [287, 54] width 195 height 15
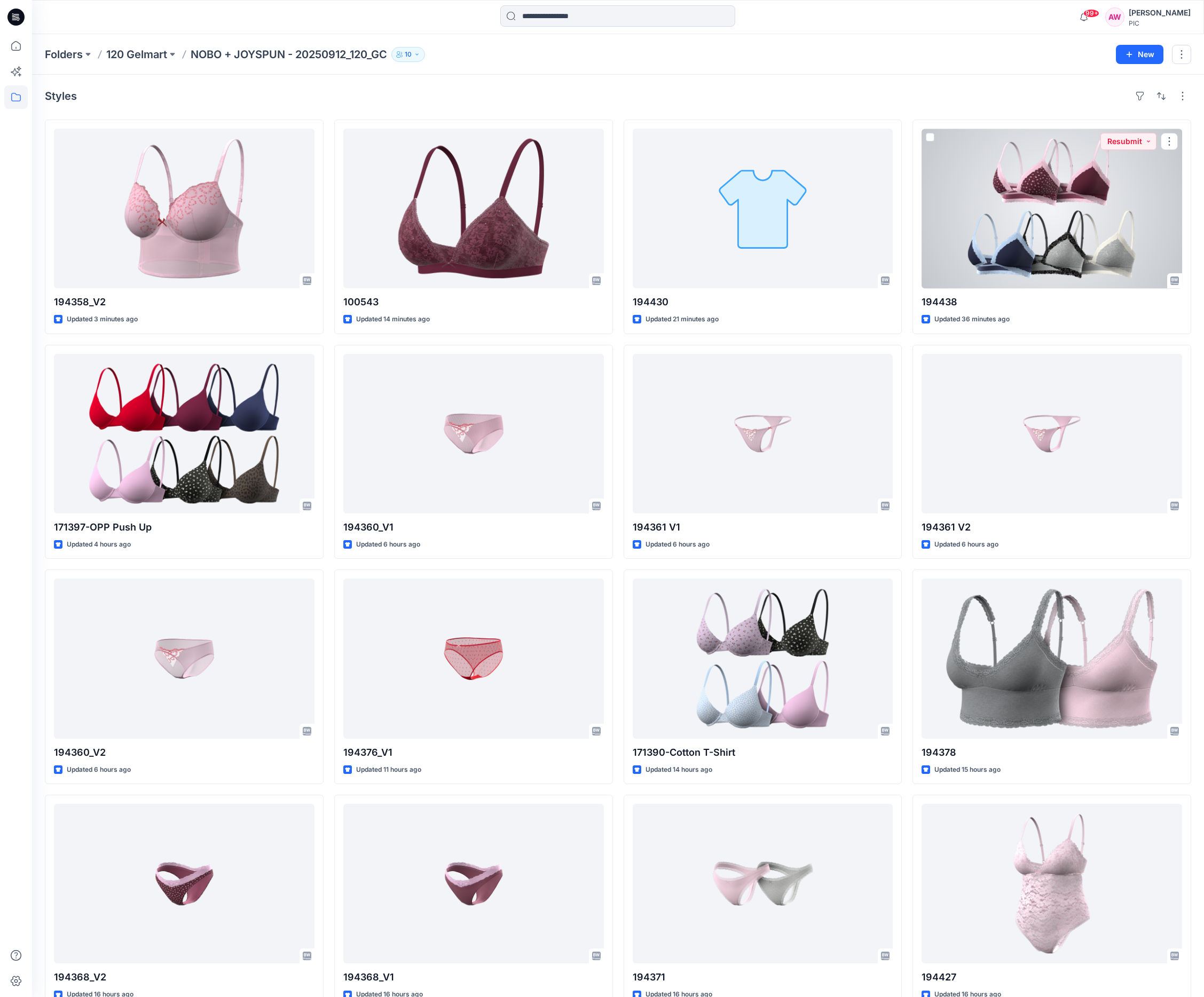
click at [1057, 200] on div at bounding box center [1052, 209] width 261 height 160
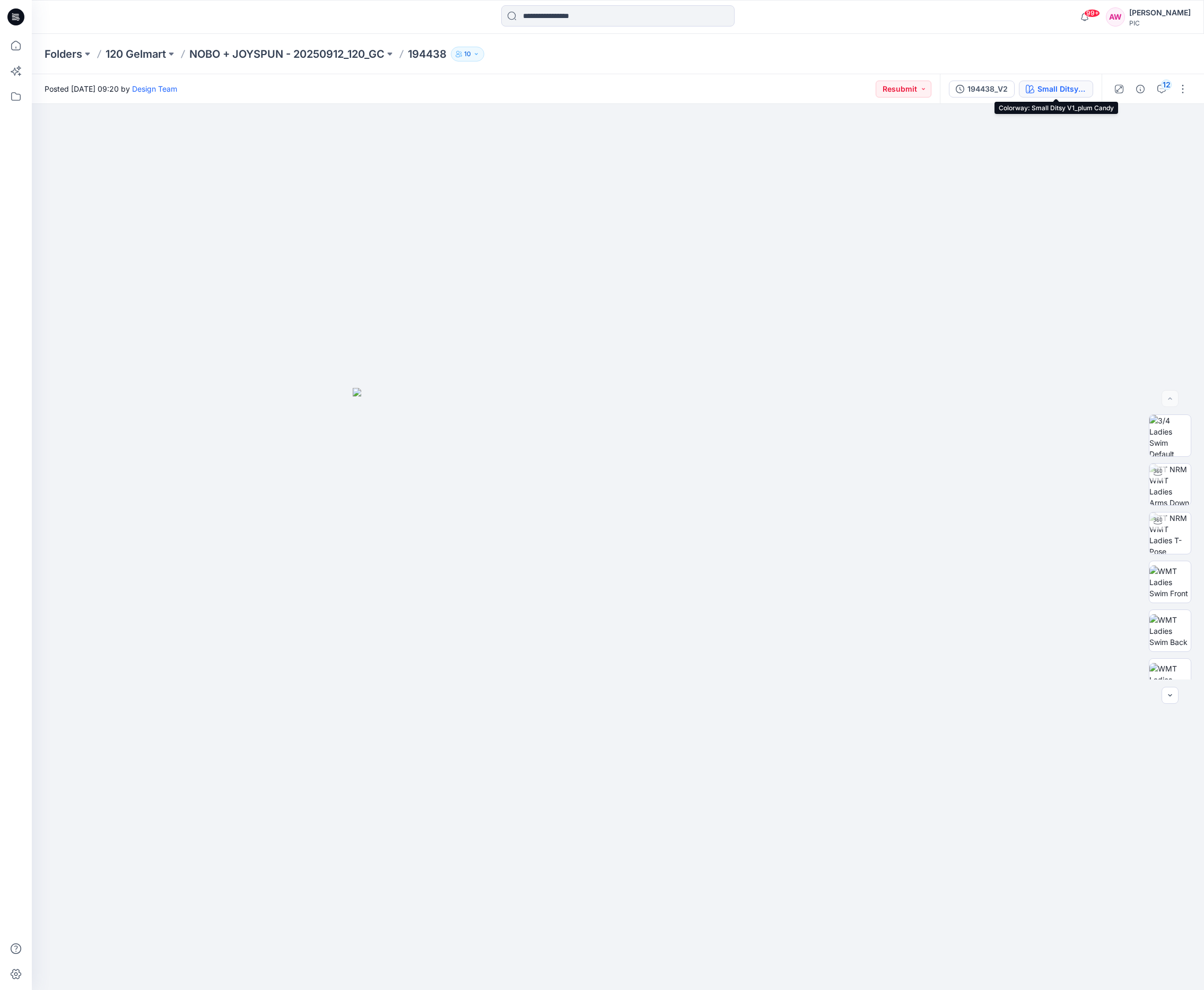
click at [1067, 90] on div "Small Ditsy V1_plum Candy" at bounding box center [1061, 89] width 49 height 12
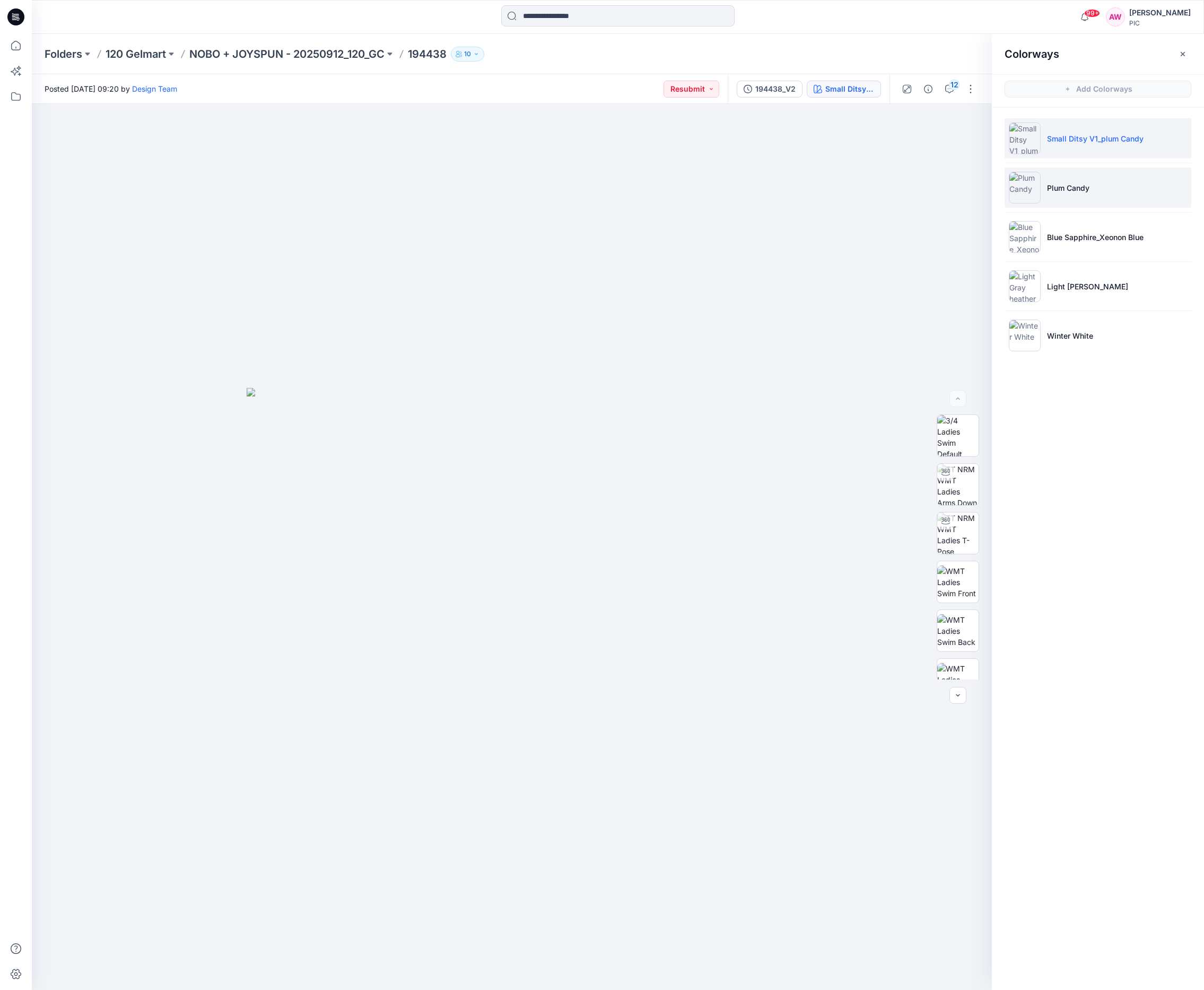
click at [1035, 190] on img at bounding box center [1024, 187] width 32 height 32
click at [961, 540] on img at bounding box center [958, 534] width 42 height 42
click at [965, 606] on img at bounding box center [958, 598] width 42 height 42
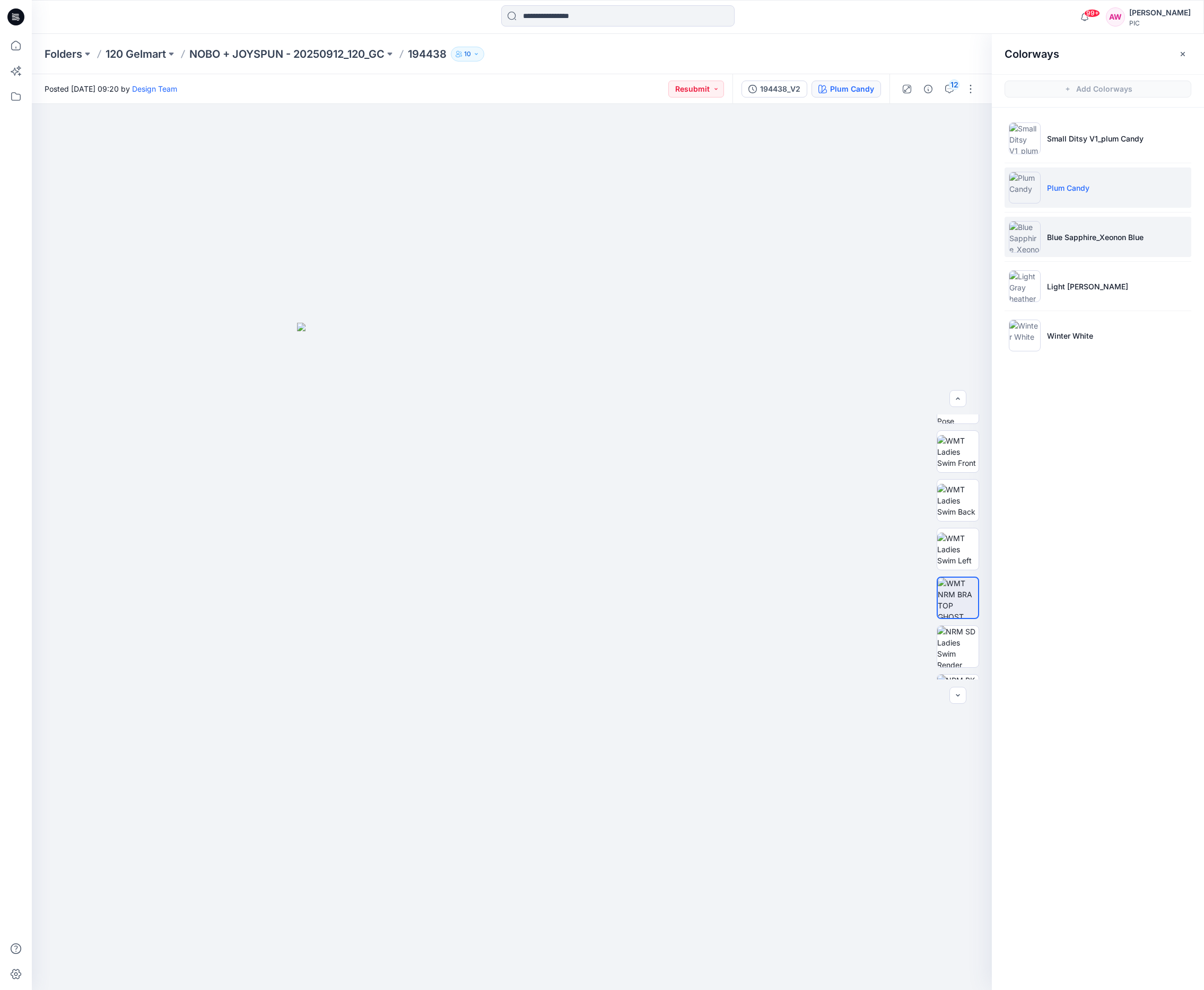
click at [1024, 241] on img at bounding box center [1024, 237] width 32 height 32
click at [965, 600] on img at bounding box center [958, 598] width 42 height 42
click at [1070, 286] on p "Light [PERSON_NAME]" at bounding box center [1087, 286] width 81 height 11
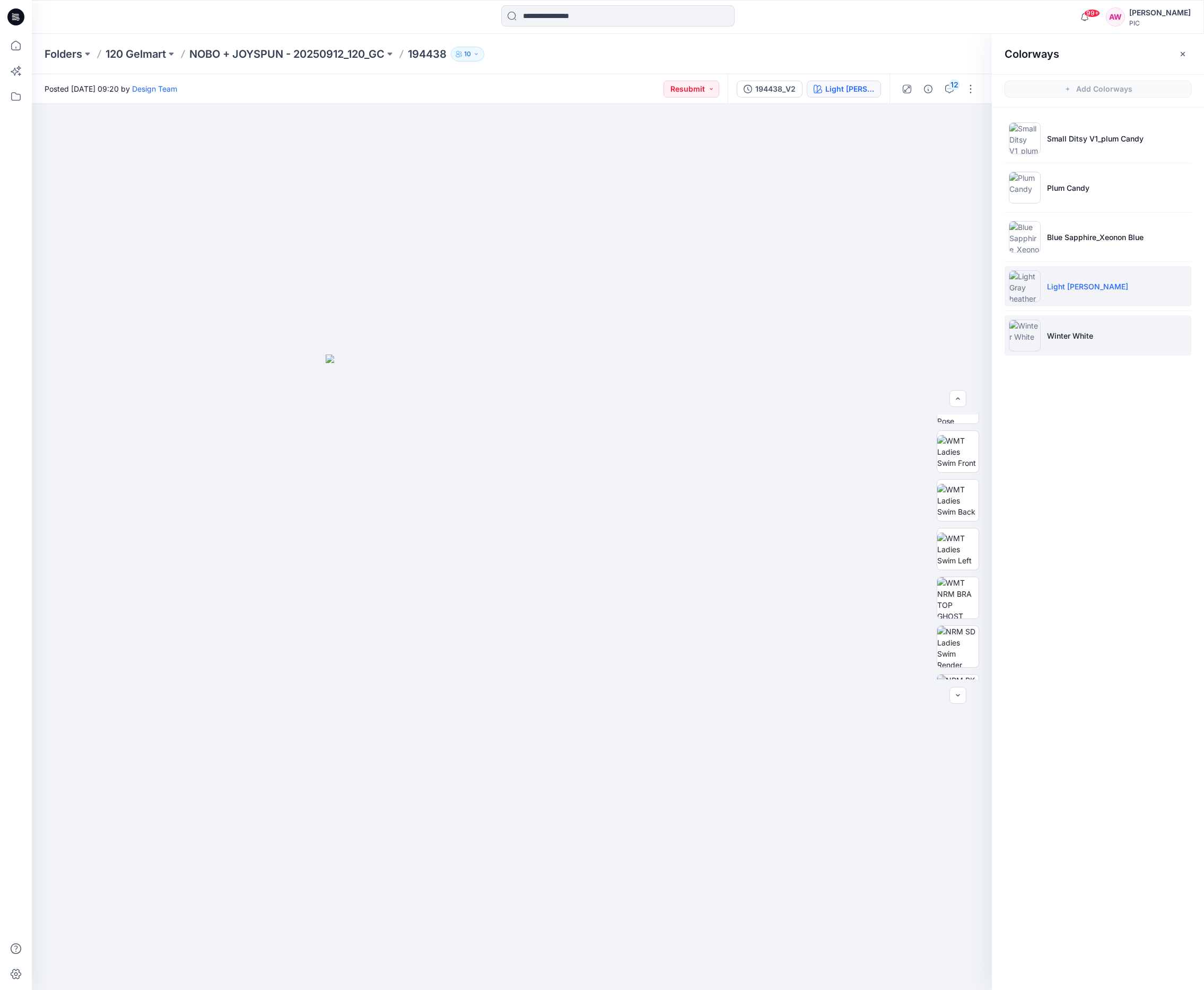
click at [1035, 340] on img at bounding box center [1024, 335] width 32 height 32
click at [1180, 54] on icon "button" at bounding box center [1182, 53] width 8 height 8
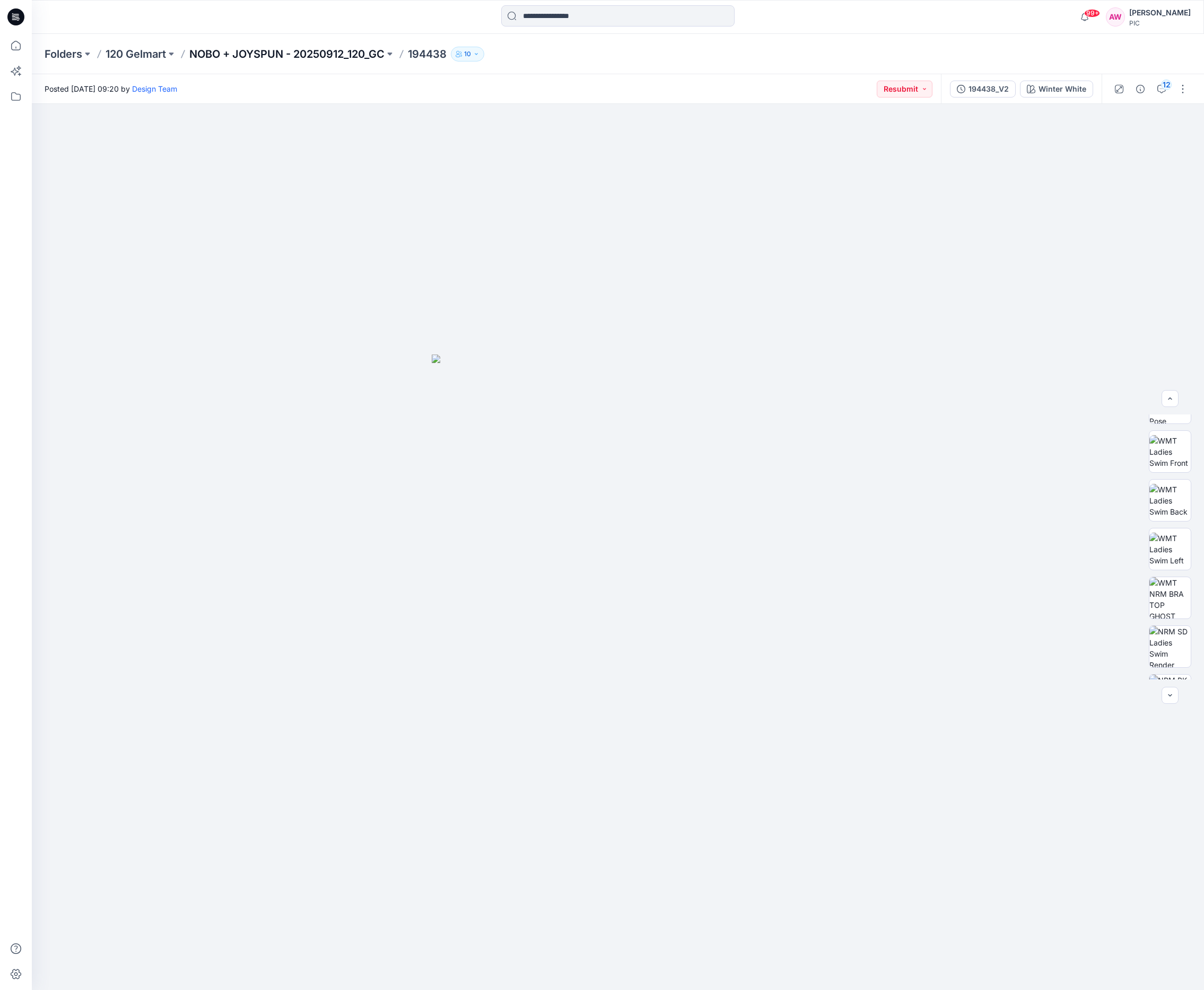
click at [316, 52] on p "NOBO + JOYSPUN - 20250912_120_GC" at bounding box center [287, 54] width 195 height 15
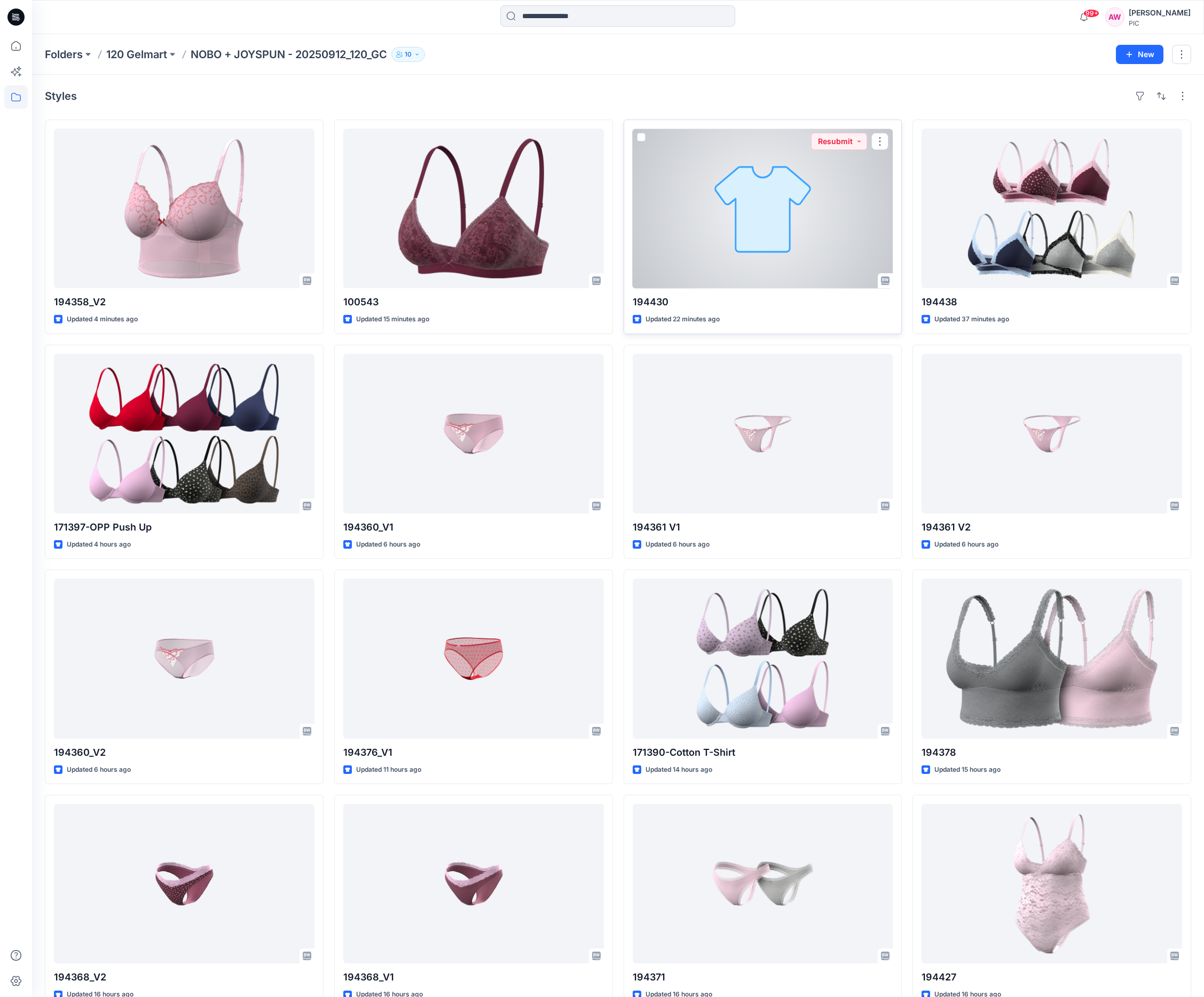
drag, startPoint x: 799, startPoint y: 217, endPoint x: 794, endPoint y: 225, distance: 9.4
click at [799, 217] on div at bounding box center [763, 209] width 261 height 160
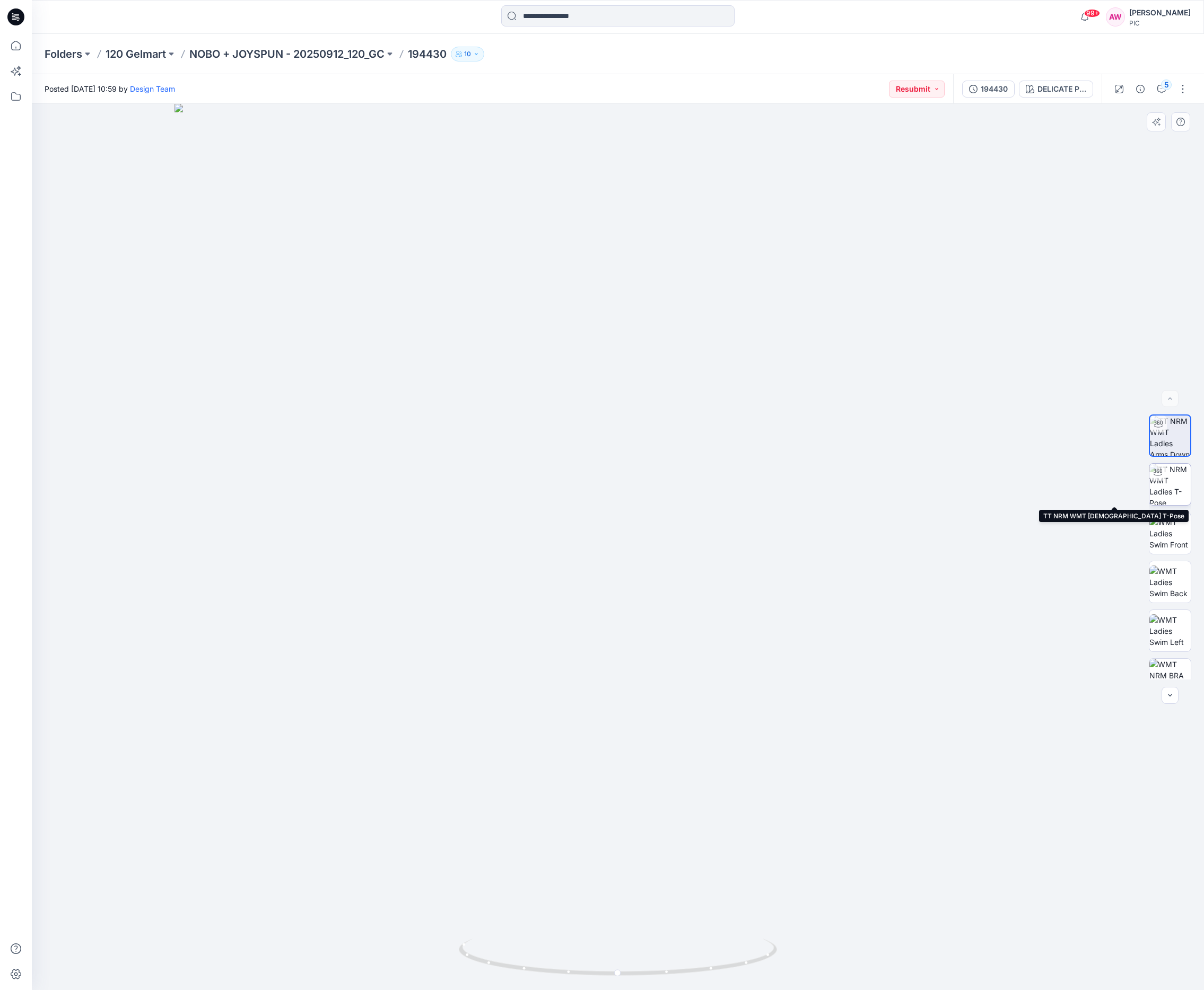
click at [1174, 491] on img at bounding box center [1170, 485] width 42 height 42
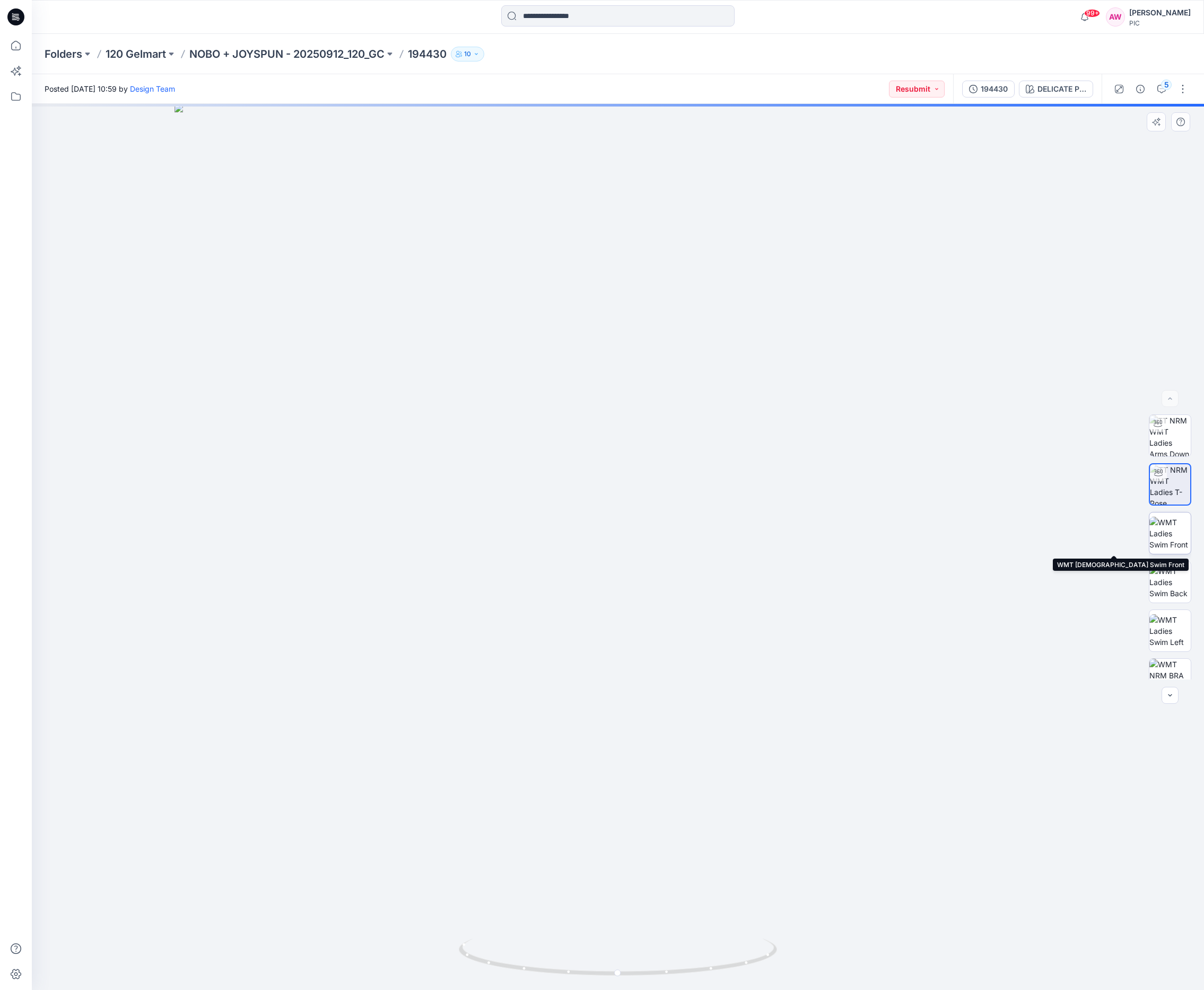
click at [1178, 531] on img at bounding box center [1170, 534] width 42 height 33
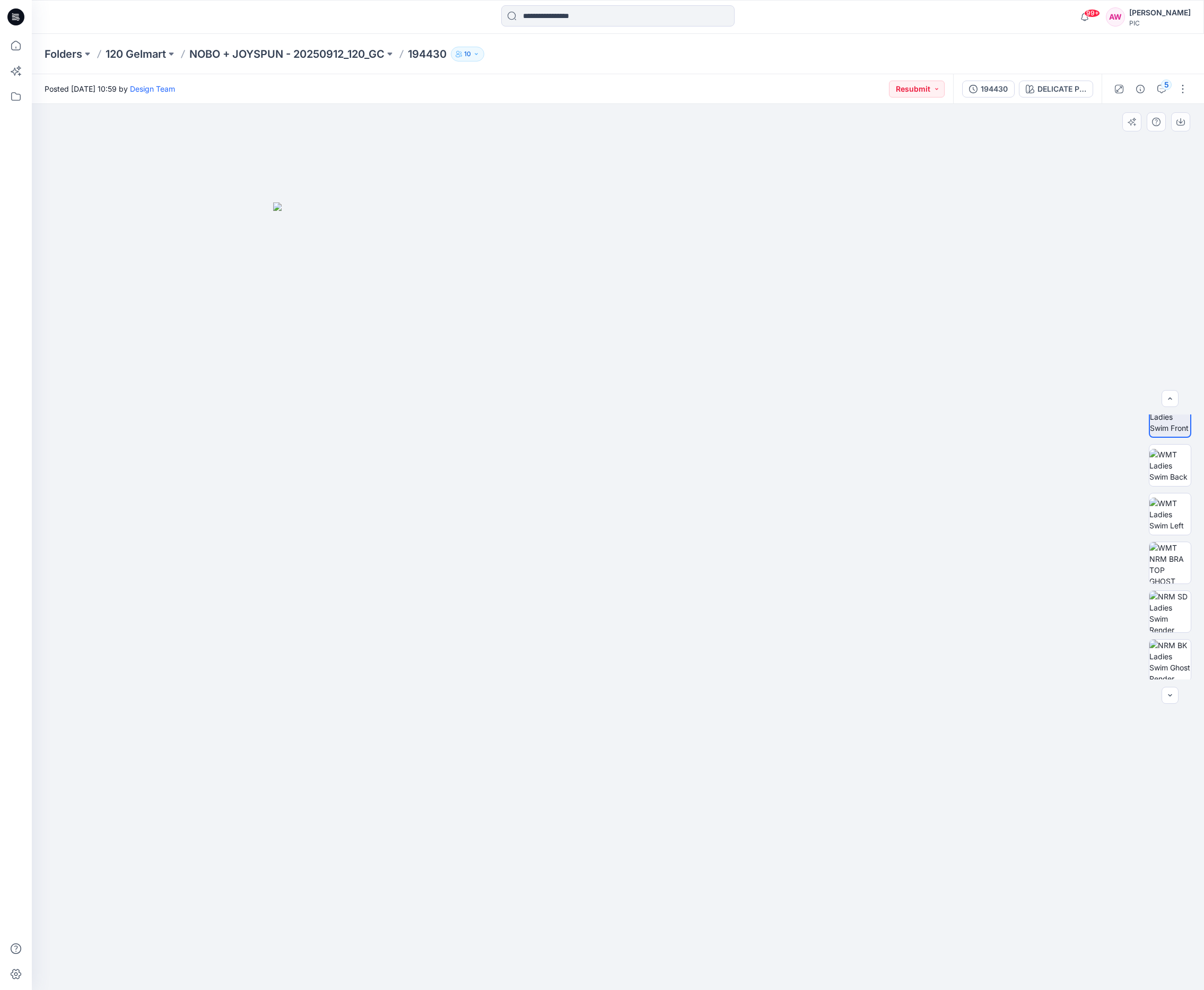
scroll to position [129, 0]
click at [1177, 553] on img at bounding box center [1170, 551] width 42 height 42
click at [1185, 126] on button "button" at bounding box center [1180, 122] width 19 height 19
click at [1128, 326] on div at bounding box center [618, 547] width 1172 height 886
click at [1178, 608] on img at bounding box center [1170, 600] width 42 height 42
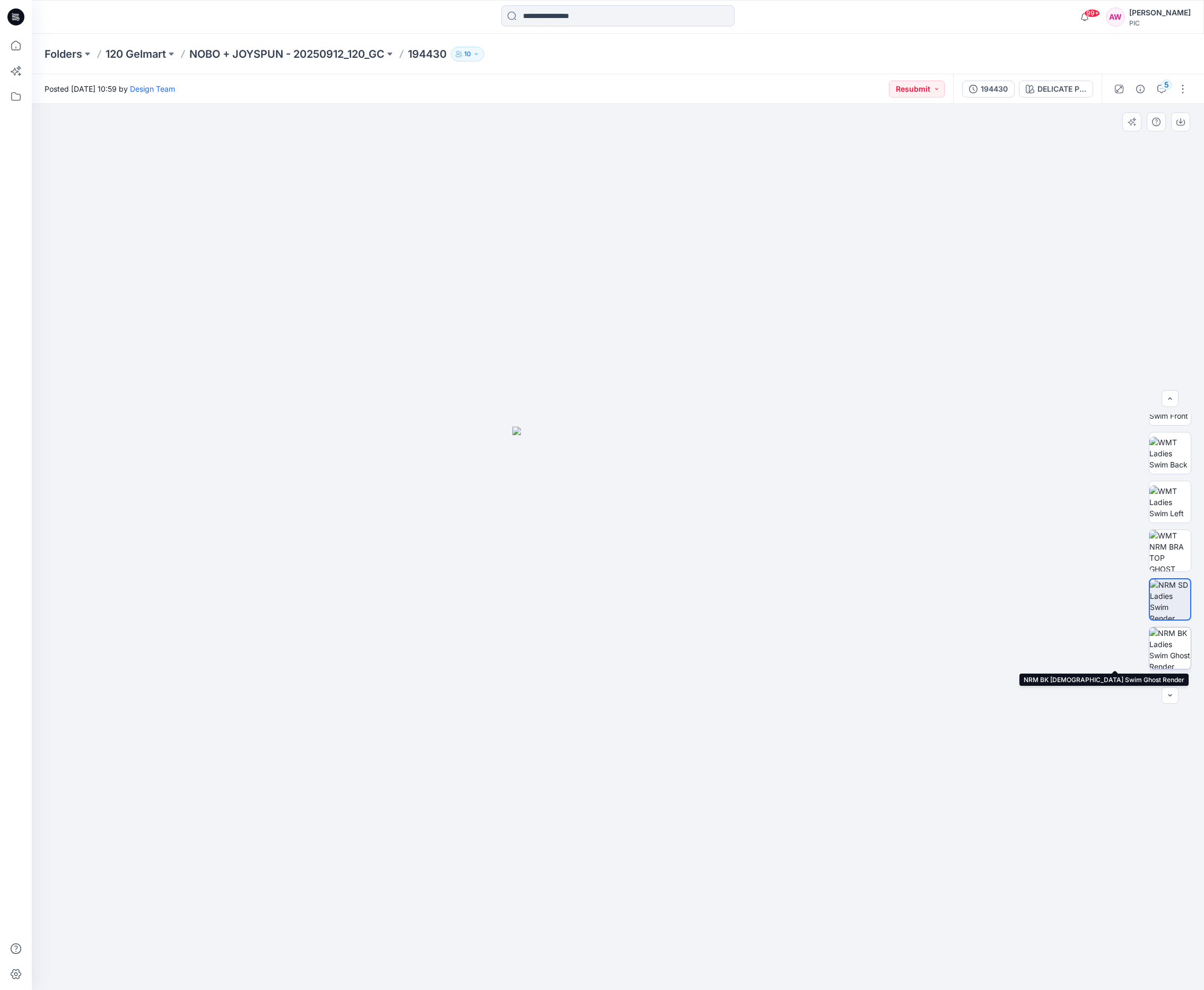
click at [1178, 656] on img at bounding box center [1170, 649] width 42 height 42
click at [1173, 660] on img at bounding box center [1170, 658] width 42 height 42
click at [312, 55] on p "NOBO + JOYSPUN - 20250912_120_GC" at bounding box center [287, 54] width 195 height 15
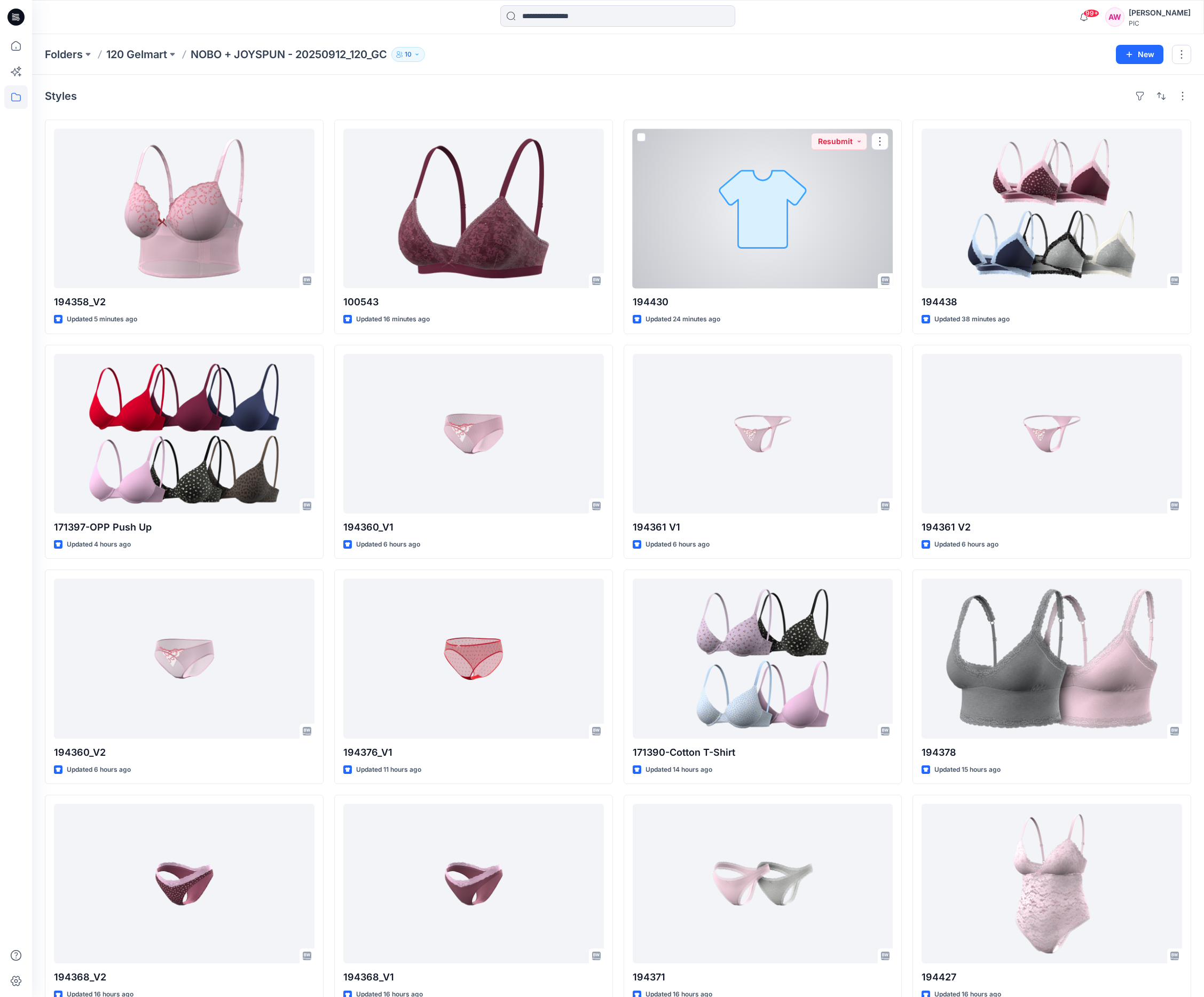
click at [780, 225] on div at bounding box center [763, 209] width 261 height 160
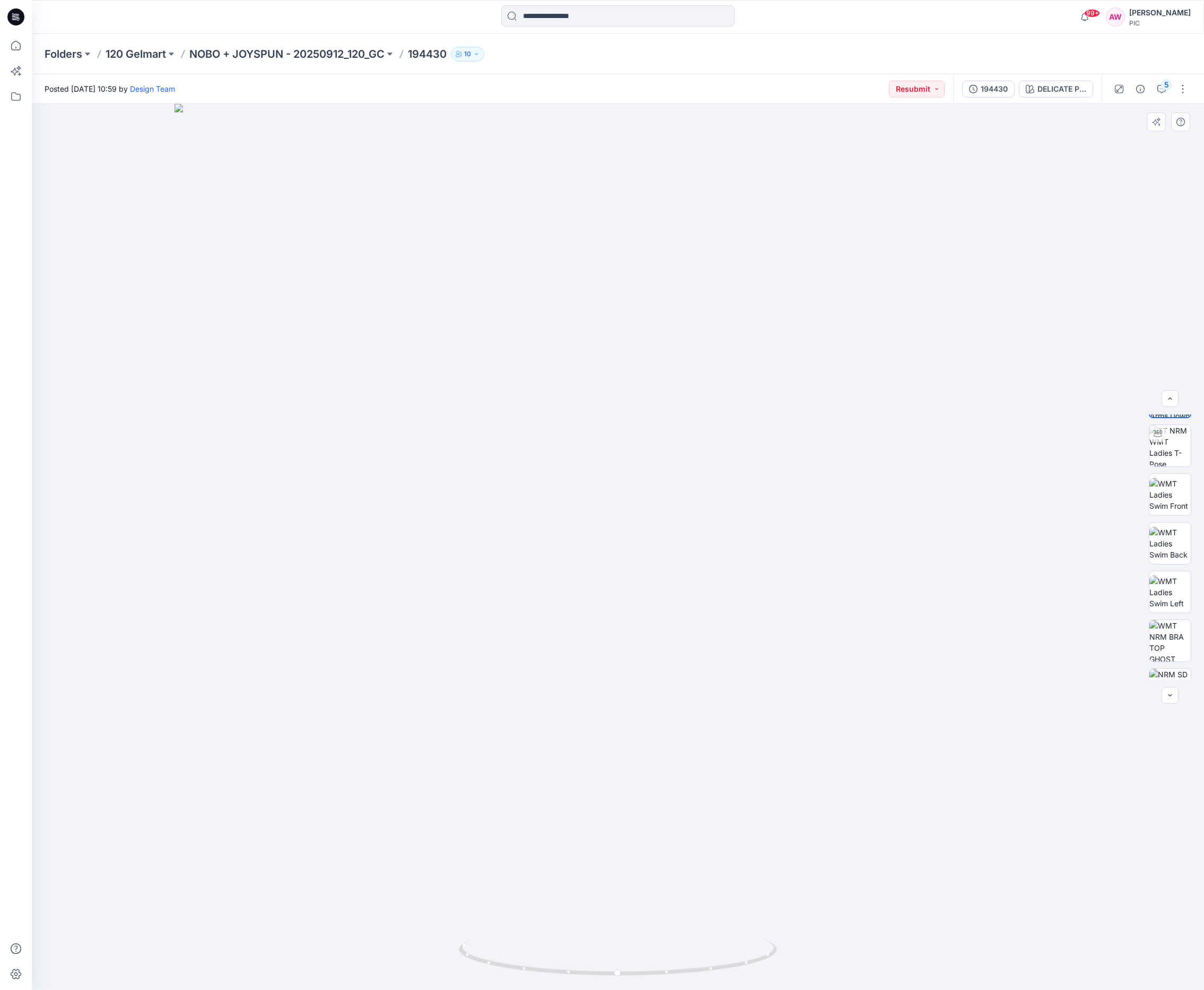
scroll to position [168, 0]
click at [1167, 524] on img at bounding box center [1170, 512] width 42 height 42
click at [1183, 121] on icon "button" at bounding box center [1180, 122] width 8 height 8
